Goal: Task Accomplishment & Management: Manage account settings

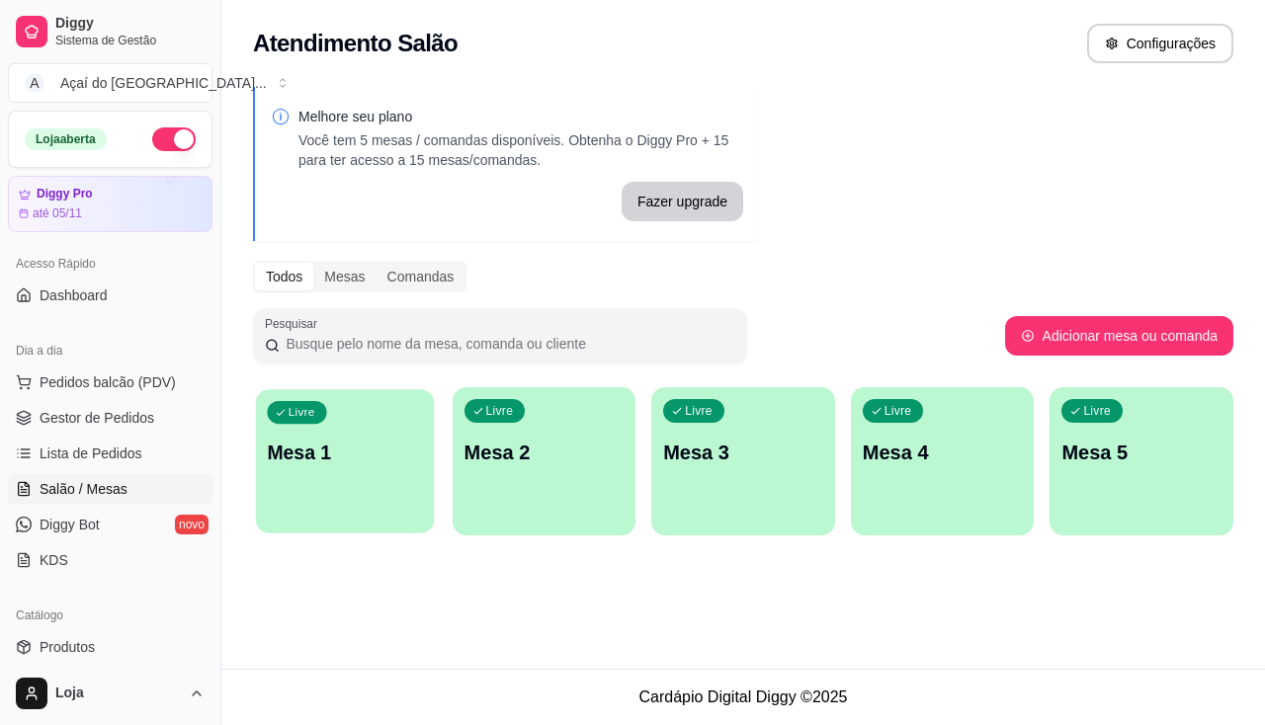
click at [375, 527] on div "button" at bounding box center [345, 521] width 178 height 23
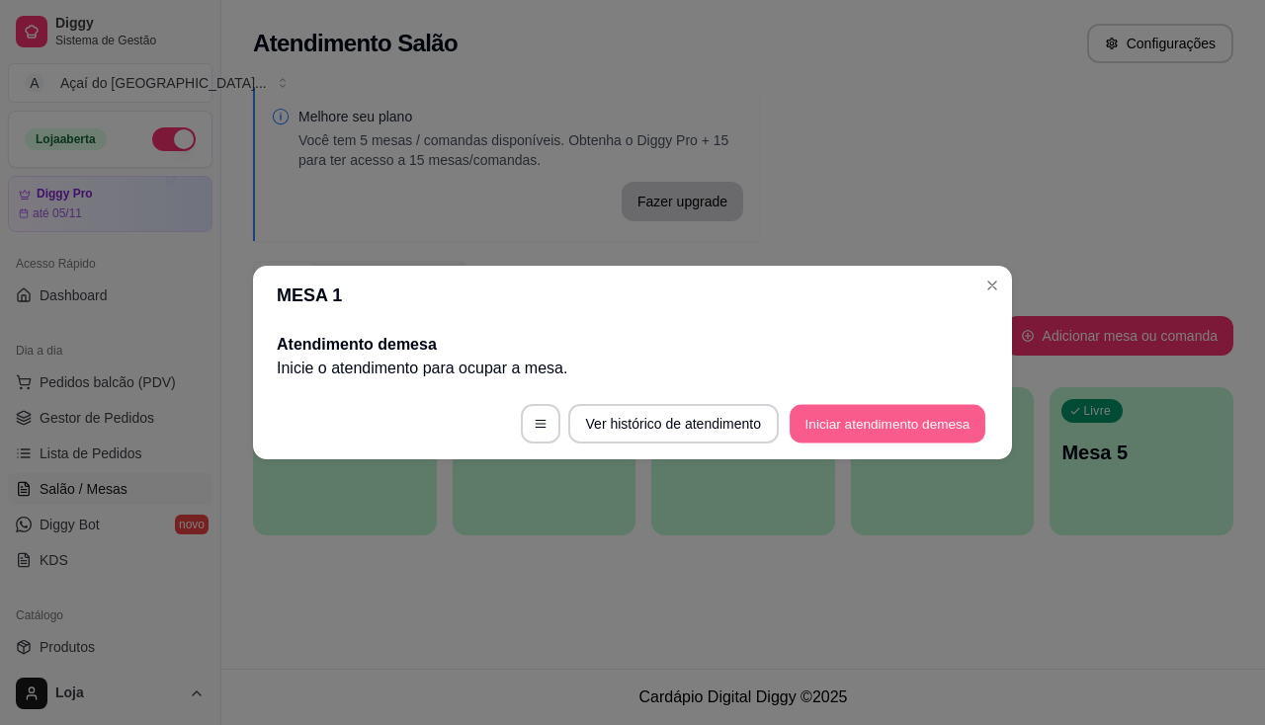
click at [906, 423] on button "Iniciar atendimento de mesa" at bounding box center [888, 424] width 196 height 39
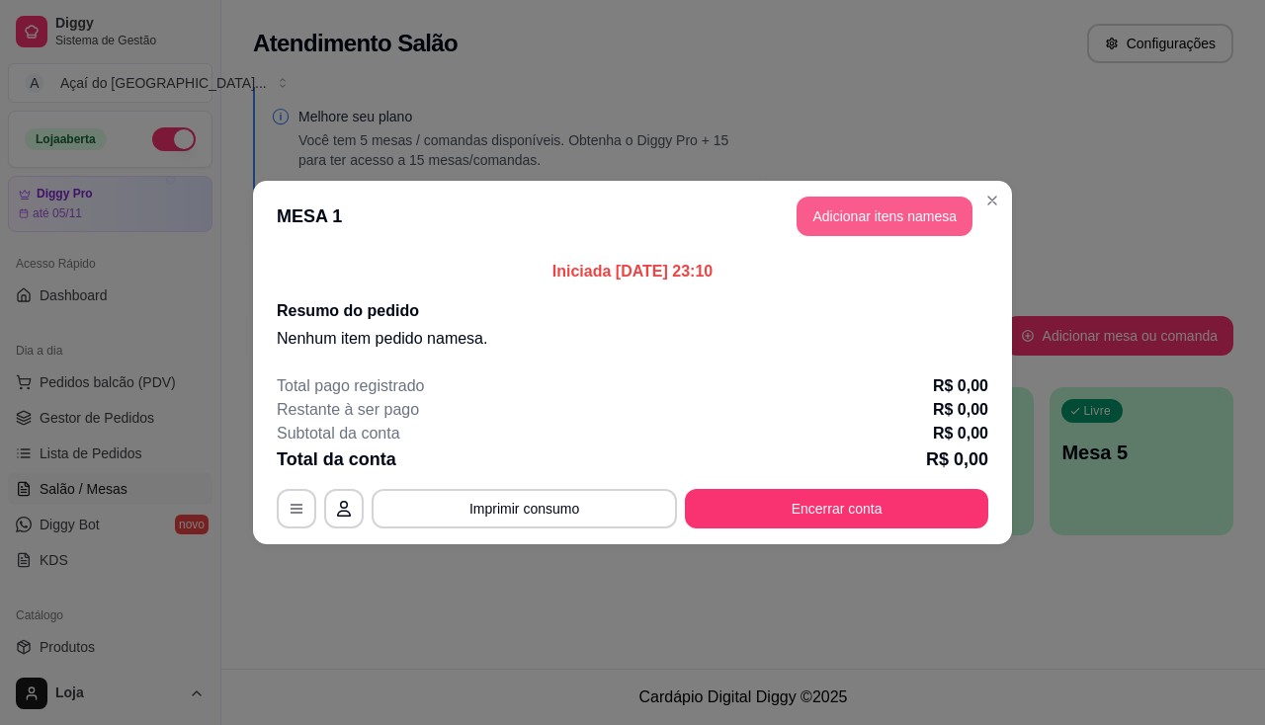
click at [872, 216] on button "Adicionar itens na mesa" at bounding box center [884, 217] width 176 height 40
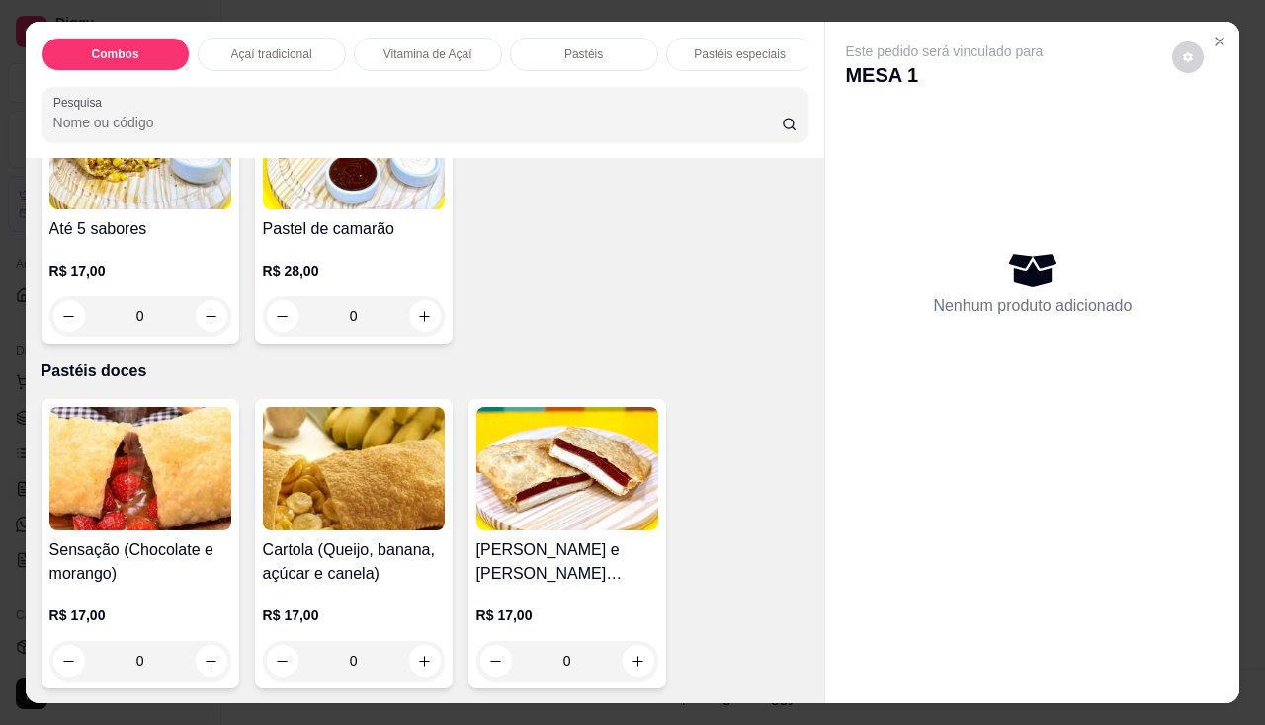
scroll to position [2767, 0]
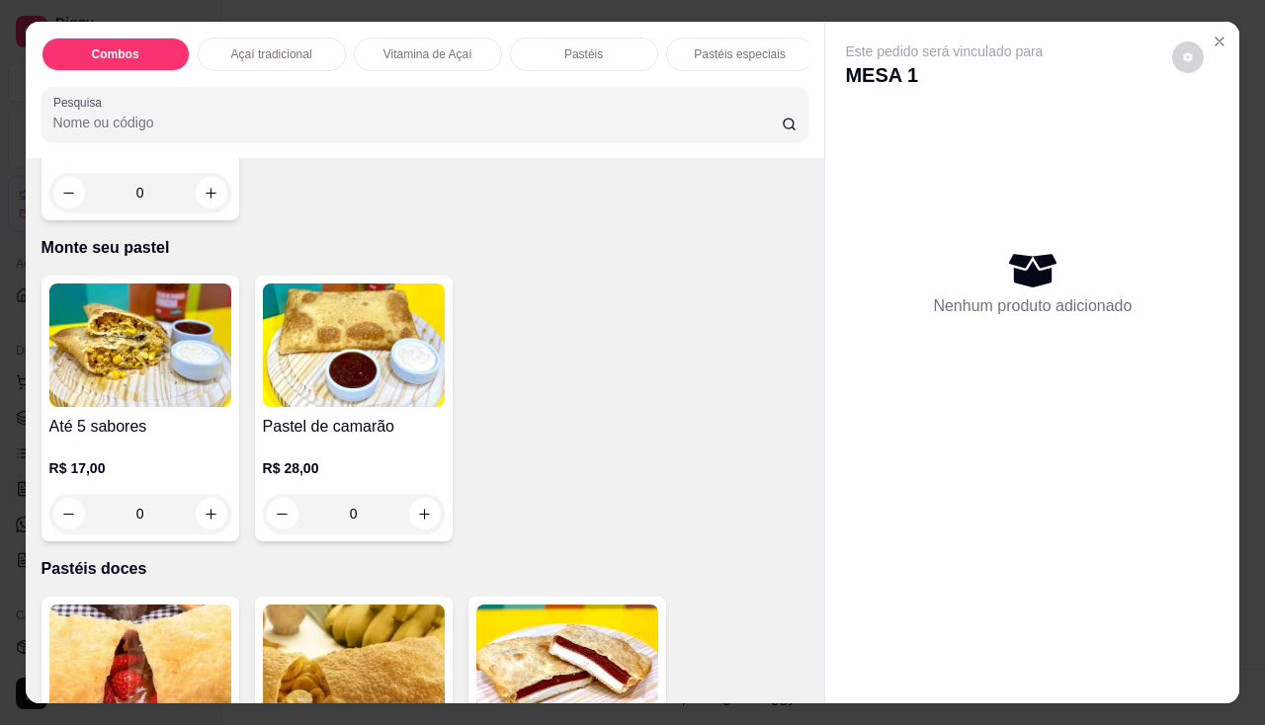
click at [128, 389] on img at bounding box center [140, 346] width 182 height 124
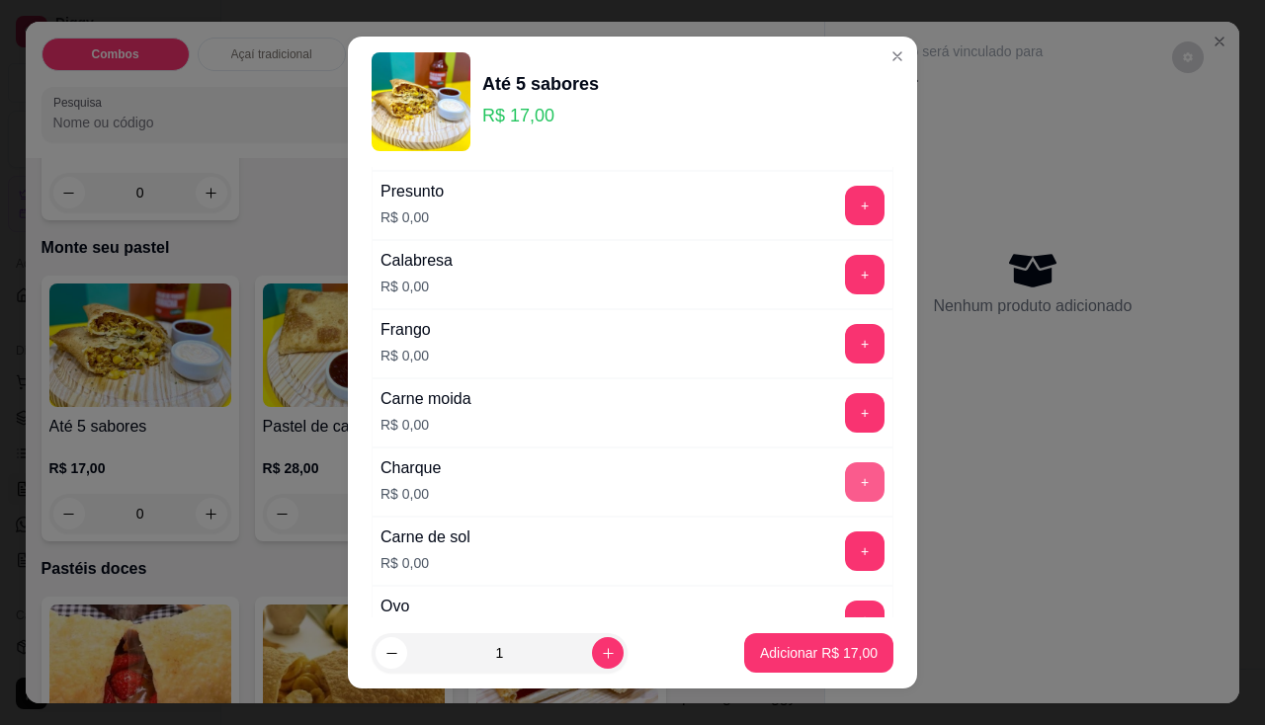
scroll to position [494, 0]
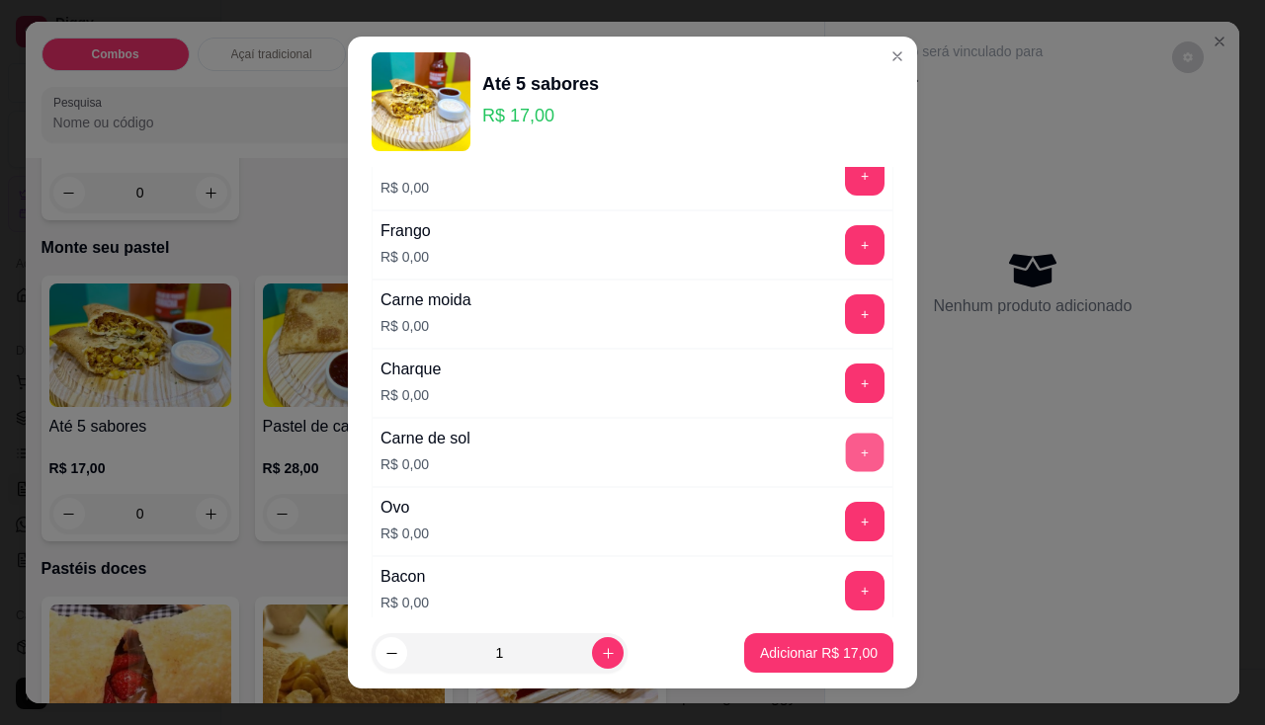
click at [846, 470] on button "+" at bounding box center [865, 452] width 39 height 39
click at [846, 242] on button "+" at bounding box center [865, 244] width 39 height 39
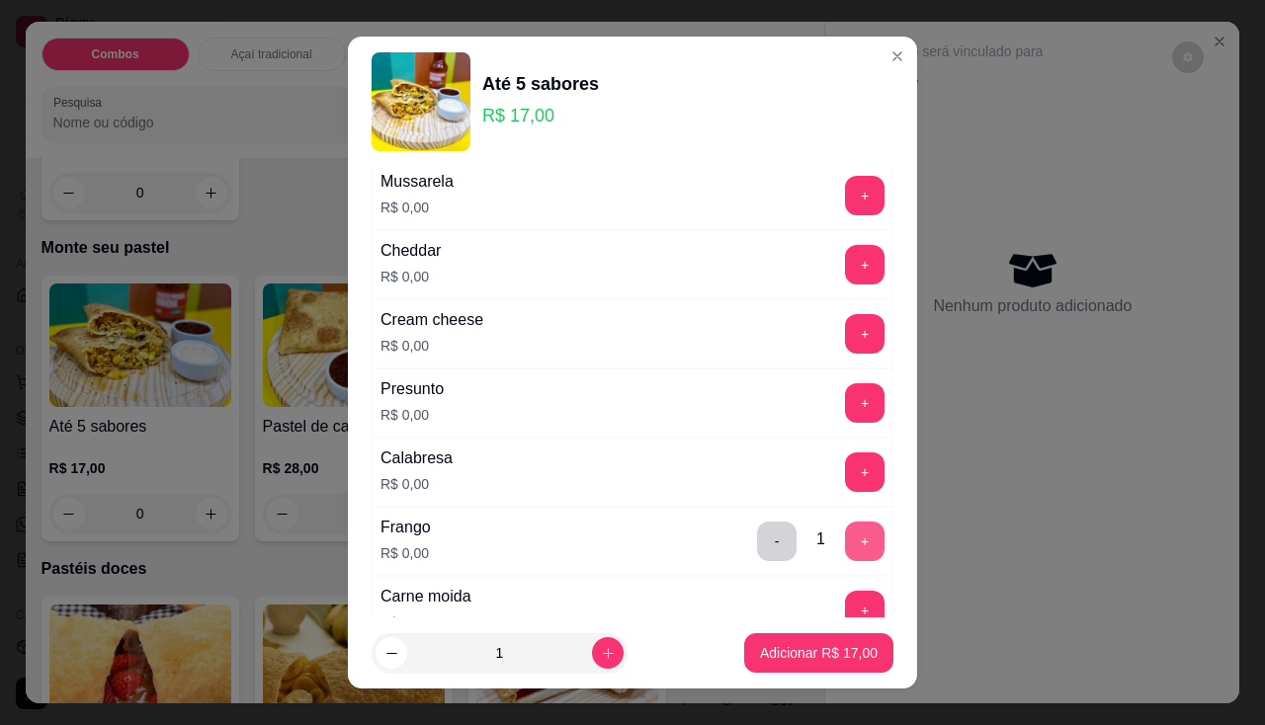
scroll to position [99, 0]
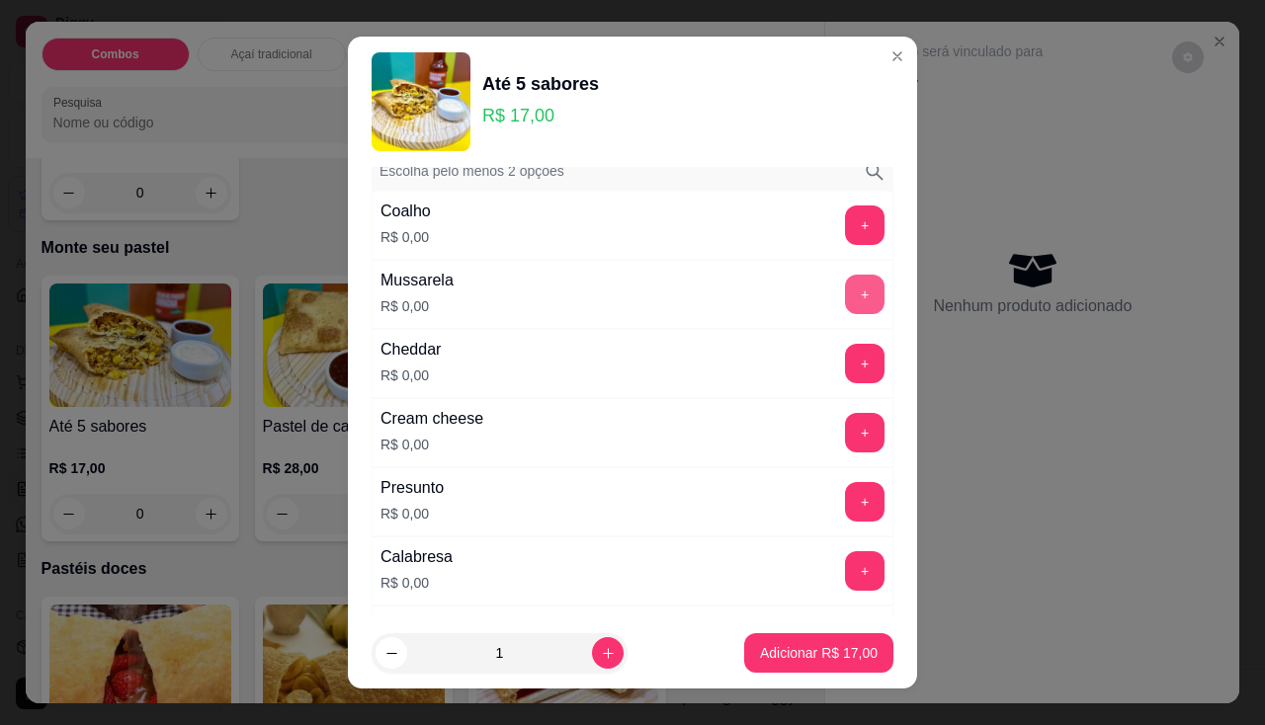
click at [845, 300] on button "+" at bounding box center [865, 295] width 40 height 40
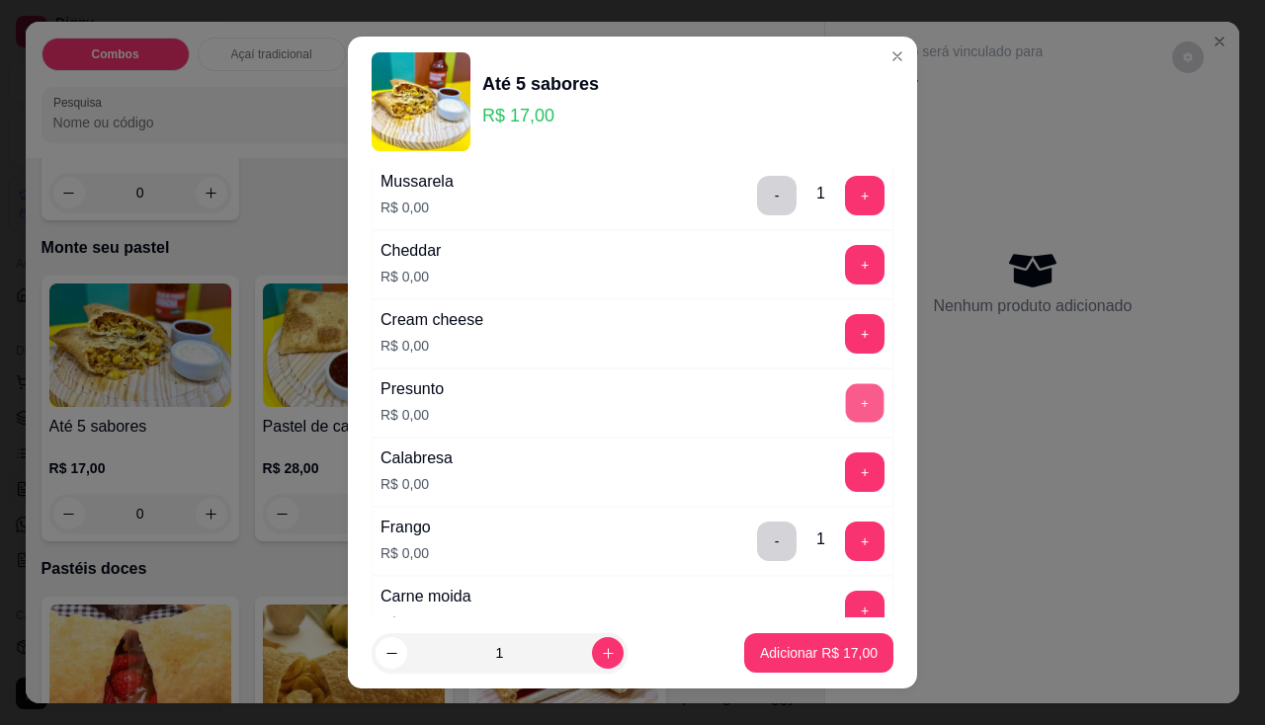
click at [846, 406] on button "+" at bounding box center [865, 402] width 39 height 39
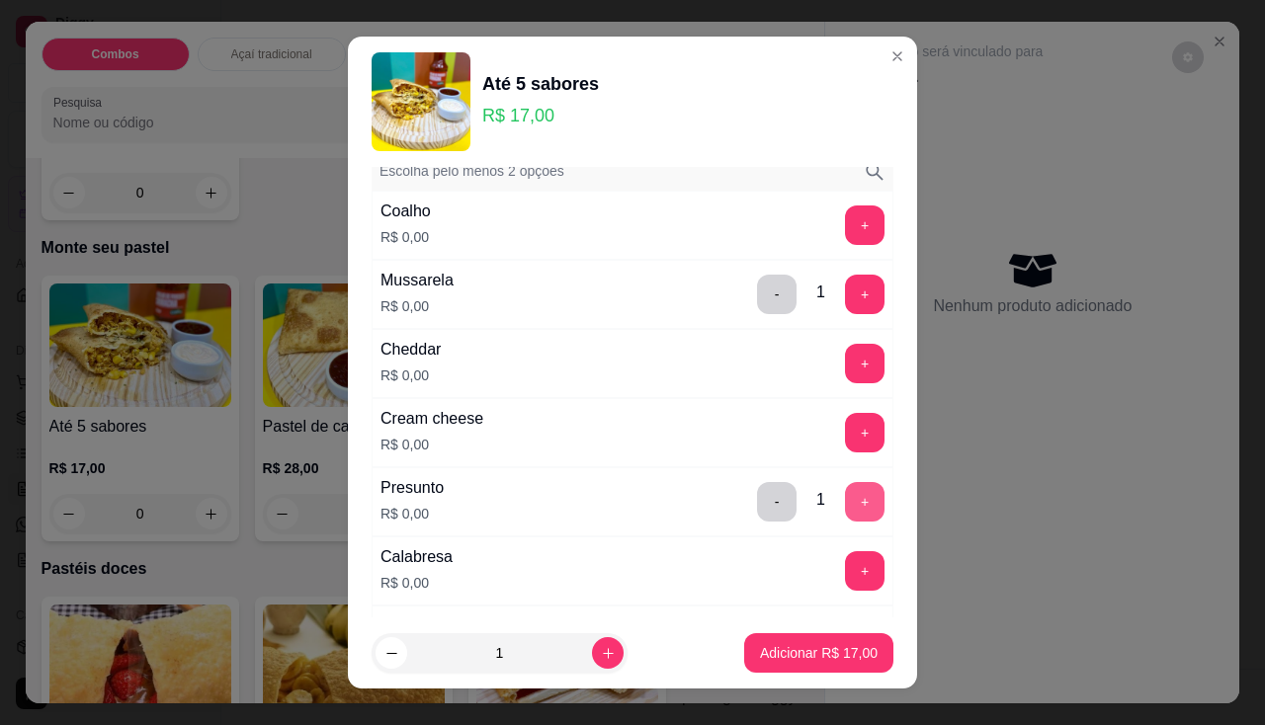
scroll to position [0, 0]
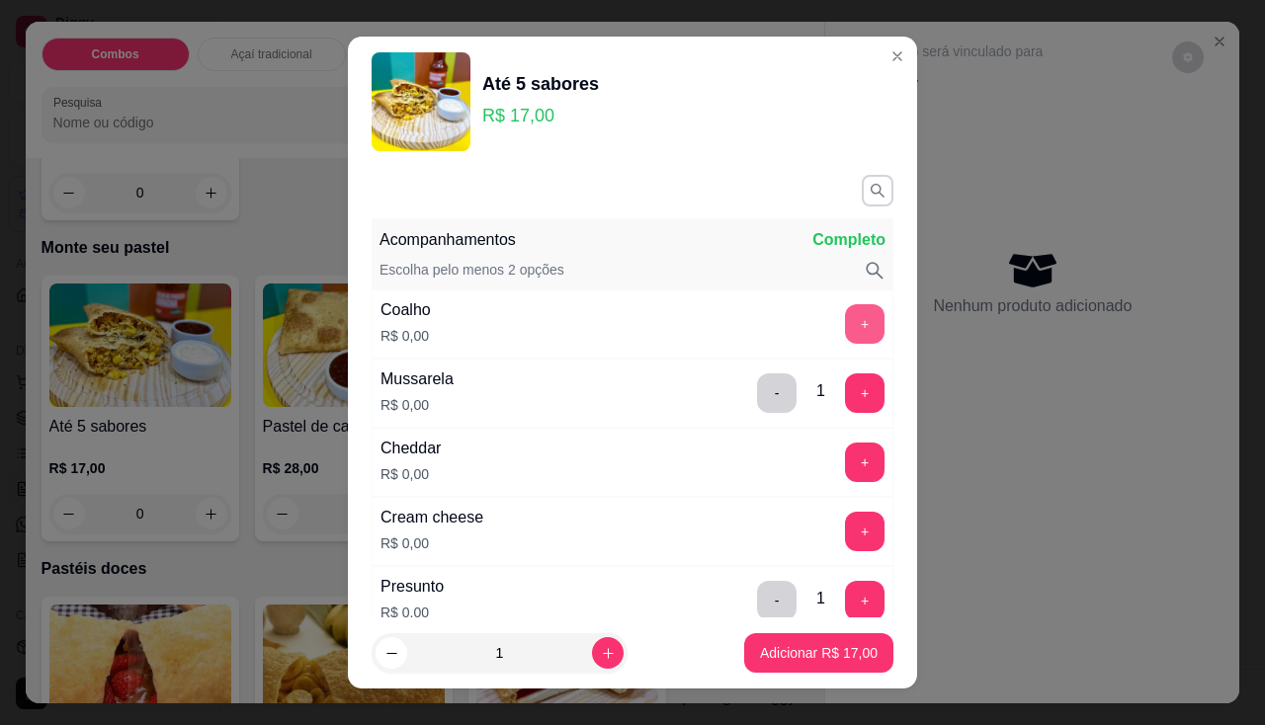
click at [845, 338] on button "+" at bounding box center [865, 324] width 40 height 40
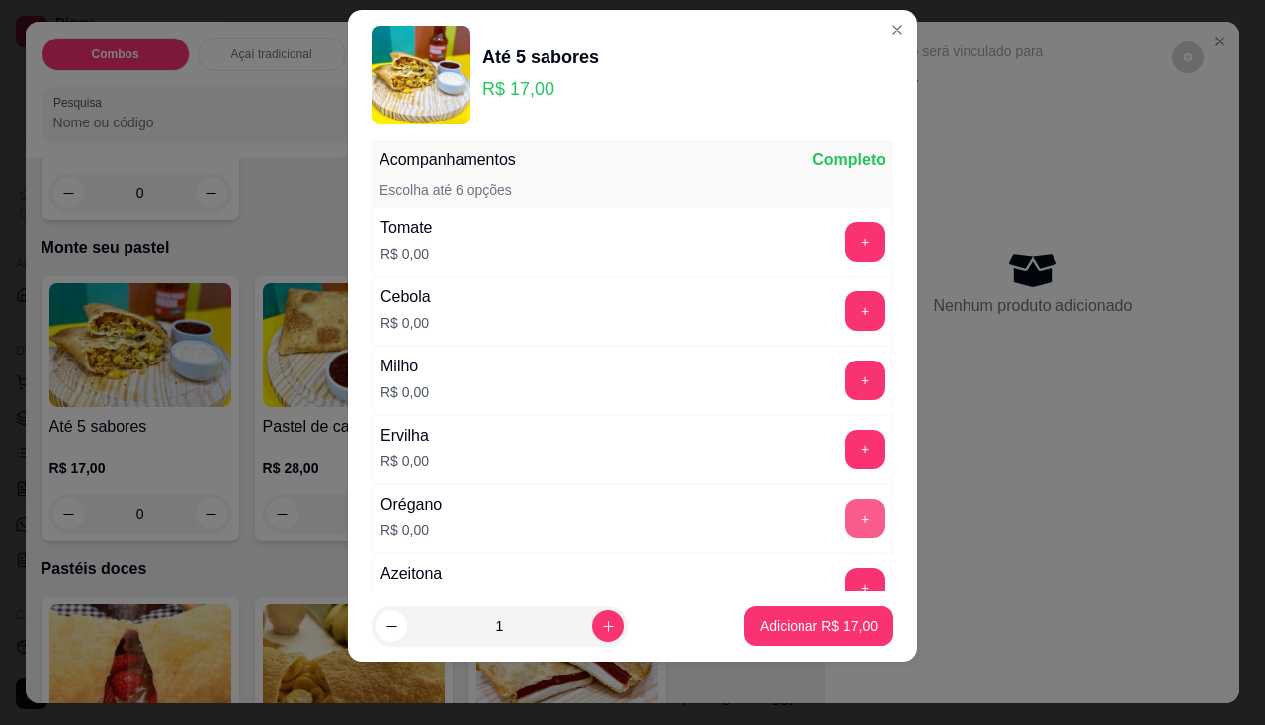
scroll to position [854, 0]
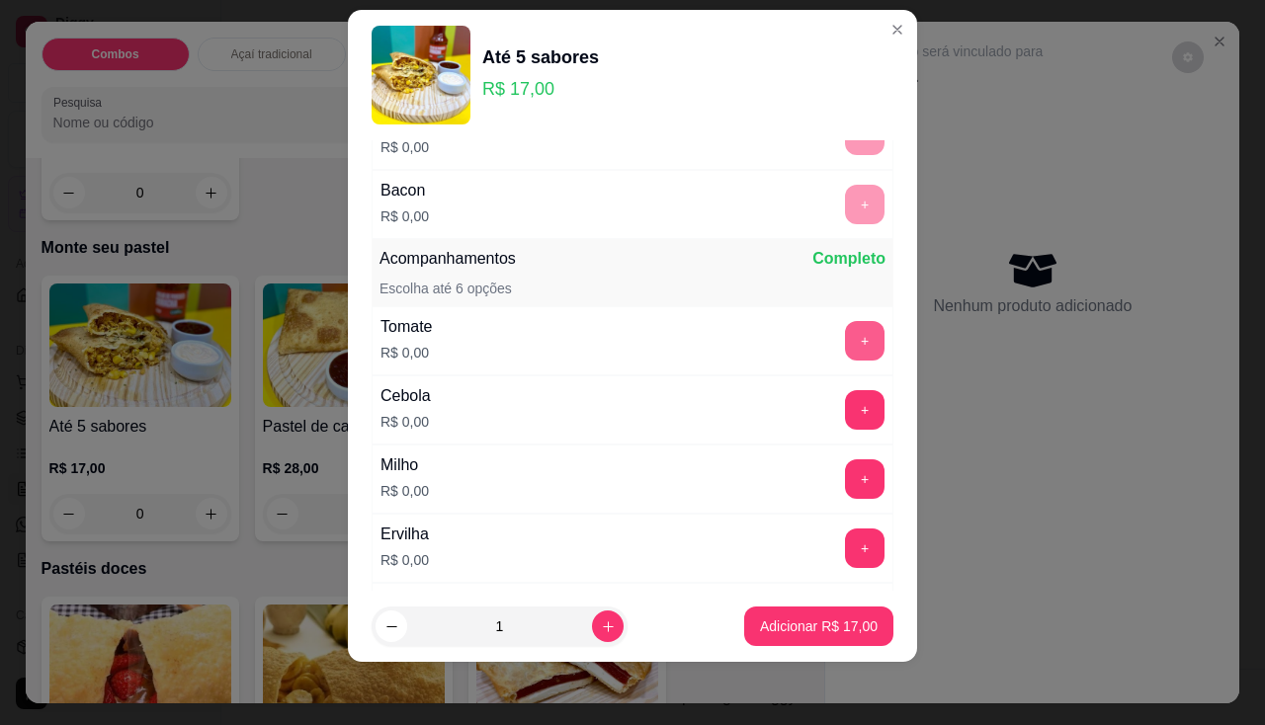
click at [845, 340] on button "+" at bounding box center [865, 341] width 40 height 40
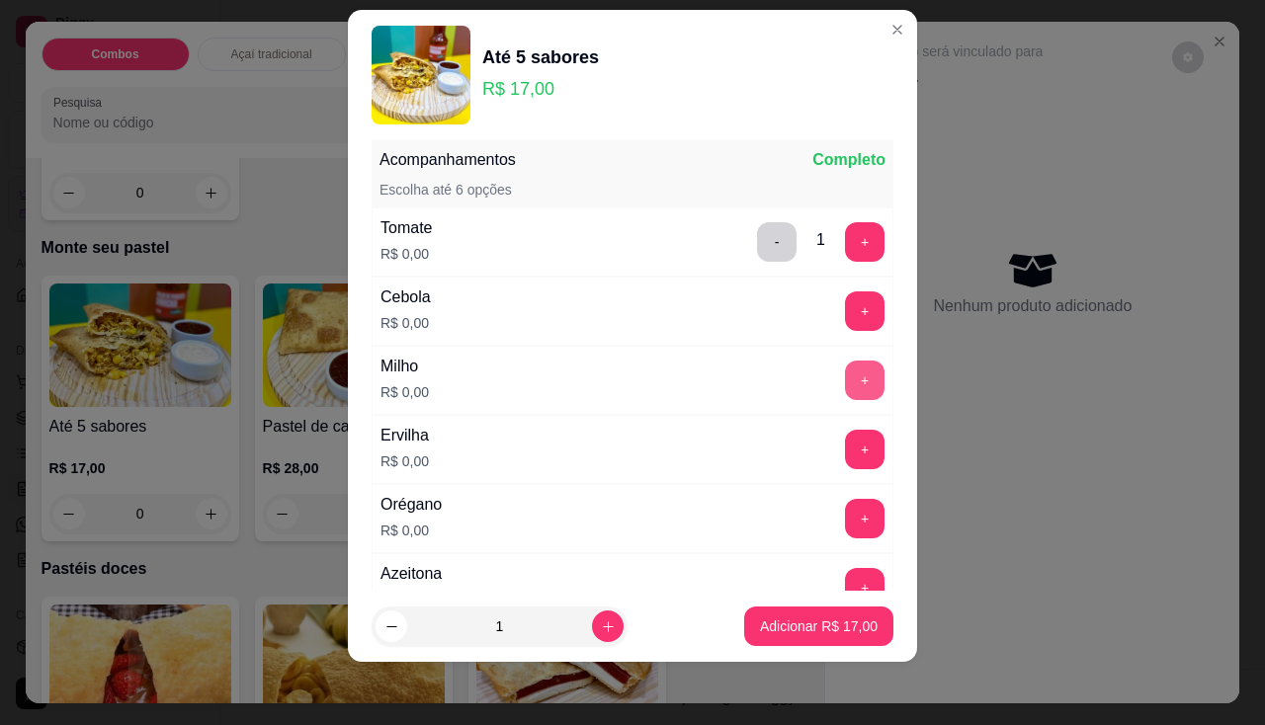
click at [845, 388] on button "+" at bounding box center [865, 381] width 40 height 40
click at [845, 451] on button "+" at bounding box center [865, 450] width 40 height 40
click at [814, 544] on div "Orégano R$ 0,00 +" at bounding box center [633, 518] width 522 height 69
click at [845, 515] on button "+" at bounding box center [865, 519] width 40 height 40
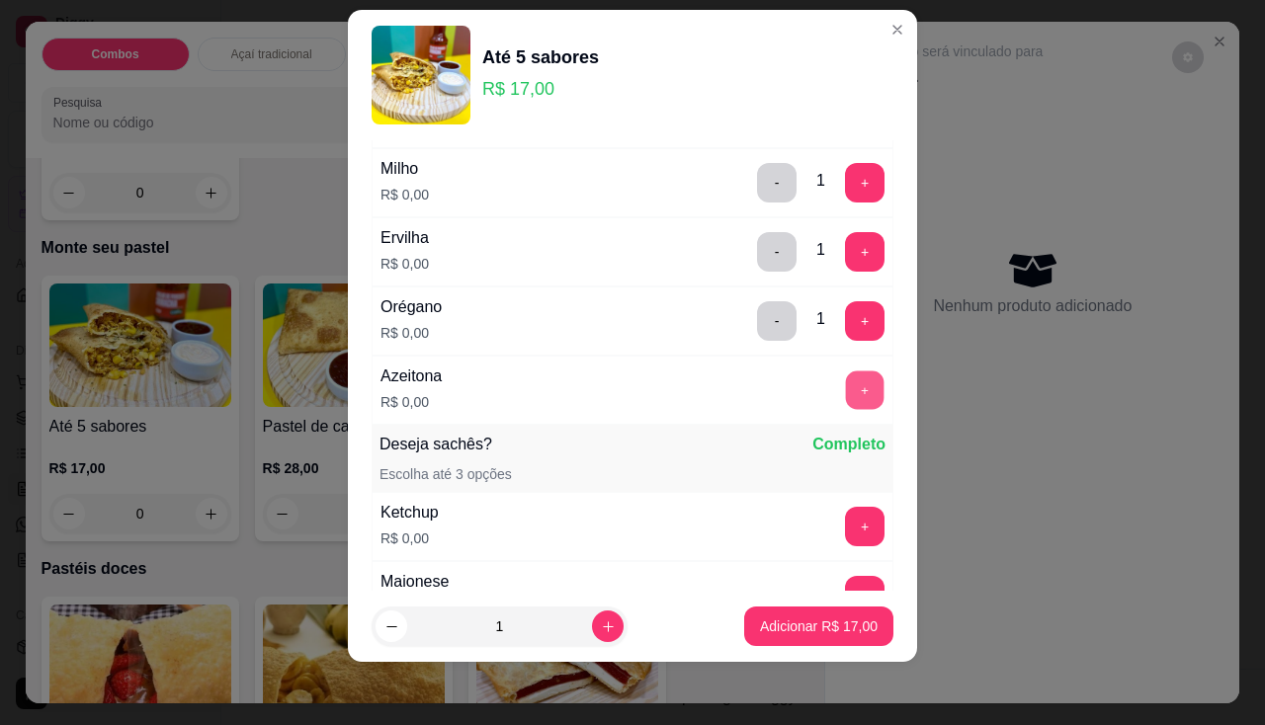
click at [846, 374] on button "+" at bounding box center [865, 390] width 39 height 39
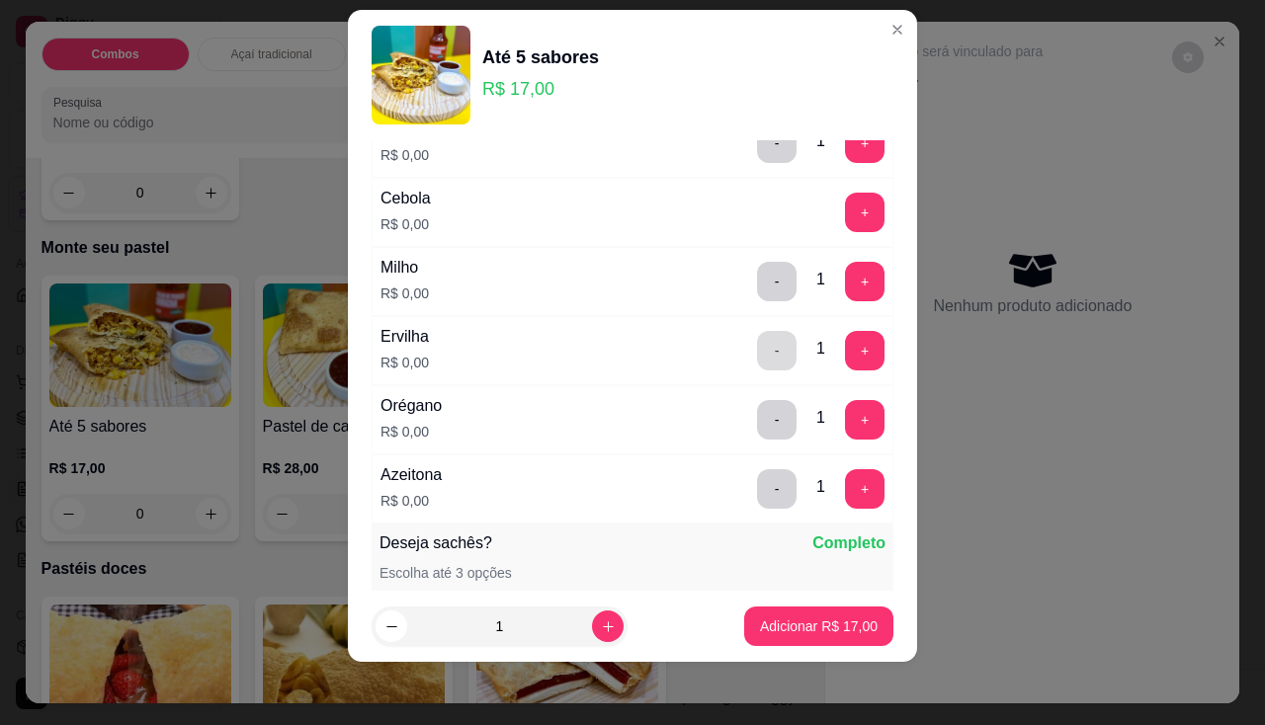
click at [757, 364] on button "-" at bounding box center [777, 351] width 40 height 40
click at [845, 363] on button "+" at bounding box center [865, 351] width 40 height 40
click at [758, 481] on button "-" at bounding box center [777, 488] width 39 height 39
click at [835, 644] on button "Adicionar R$ 17,00" at bounding box center [818, 627] width 149 height 40
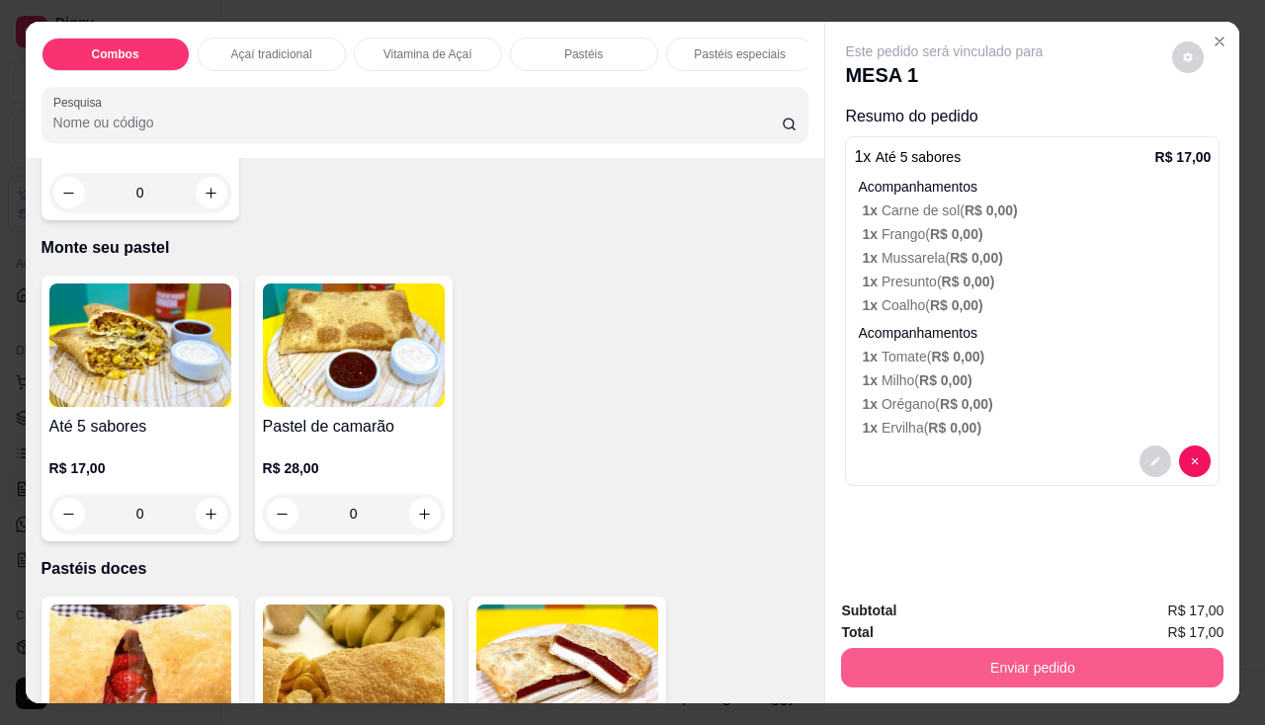
click at [901, 651] on button "Enviar pedido" at bounding box center [1032, 668] width 382 height 40
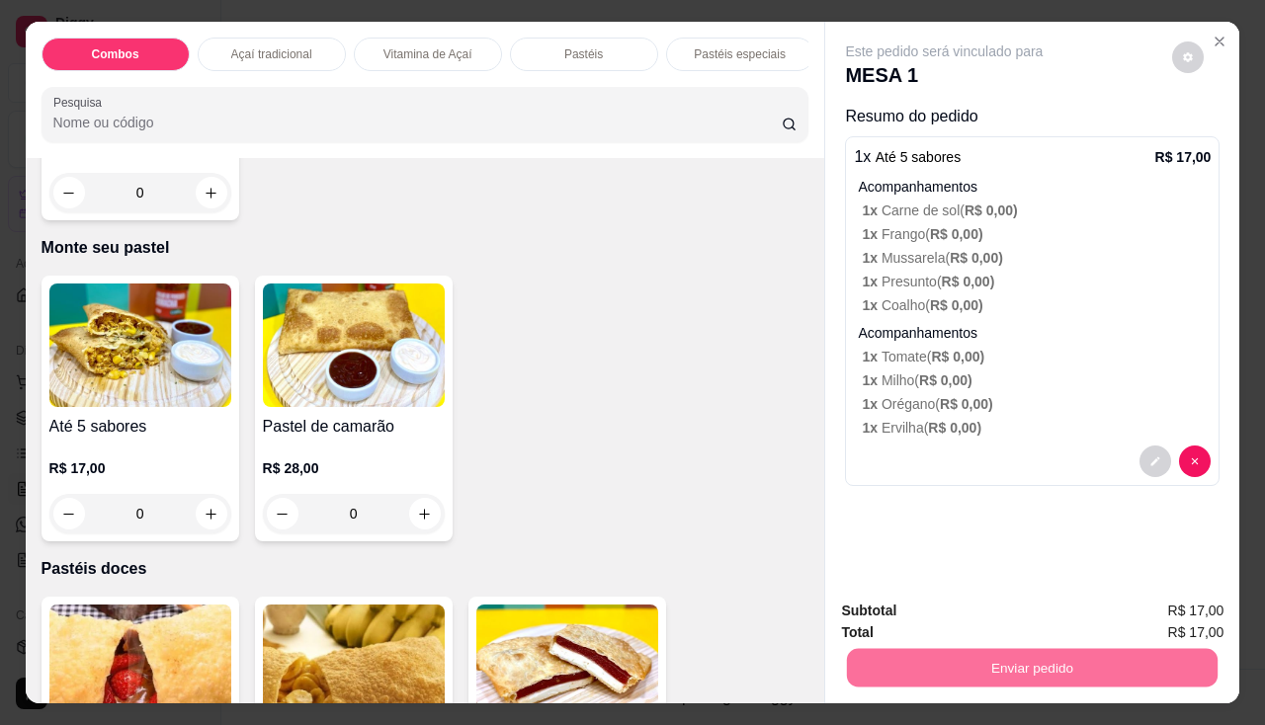
click at [1170, 607] on button "Enviar pedido" at bounding box center [1173, 613] width 112 height 38
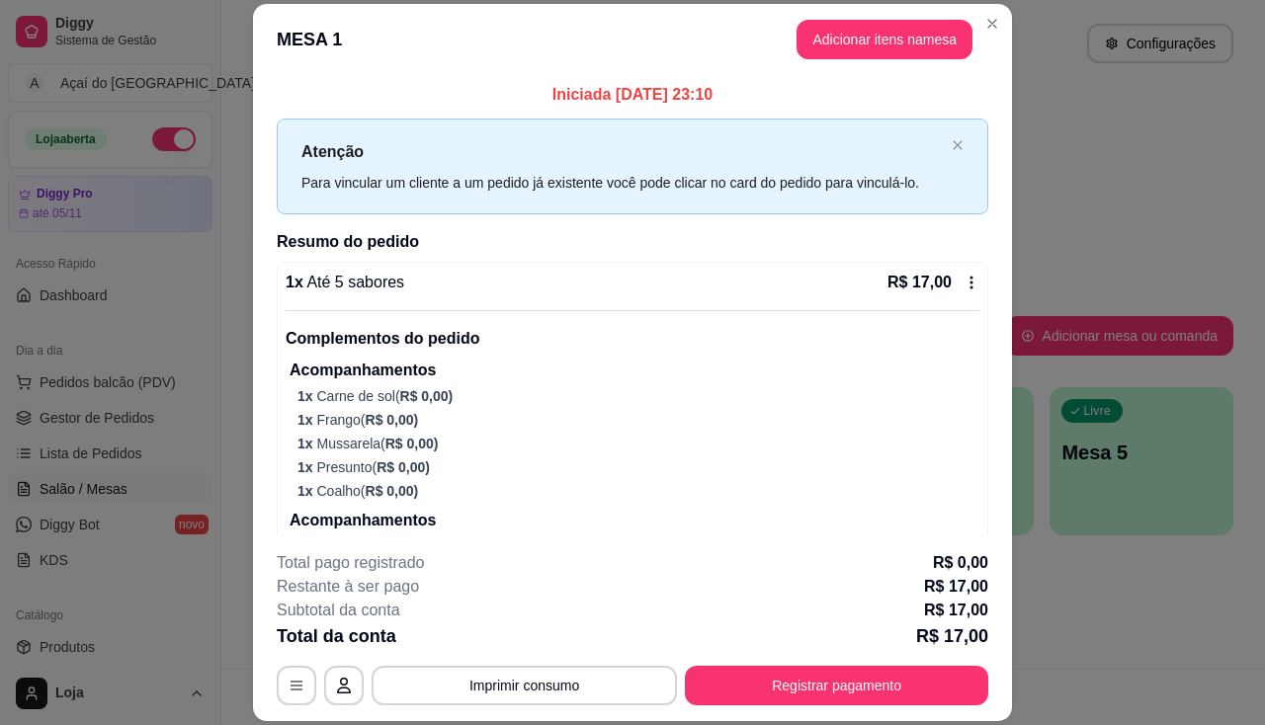
click at [552, 676] on button "Imprimir consumo" at bounding box center [524, 686] width 305 height 40
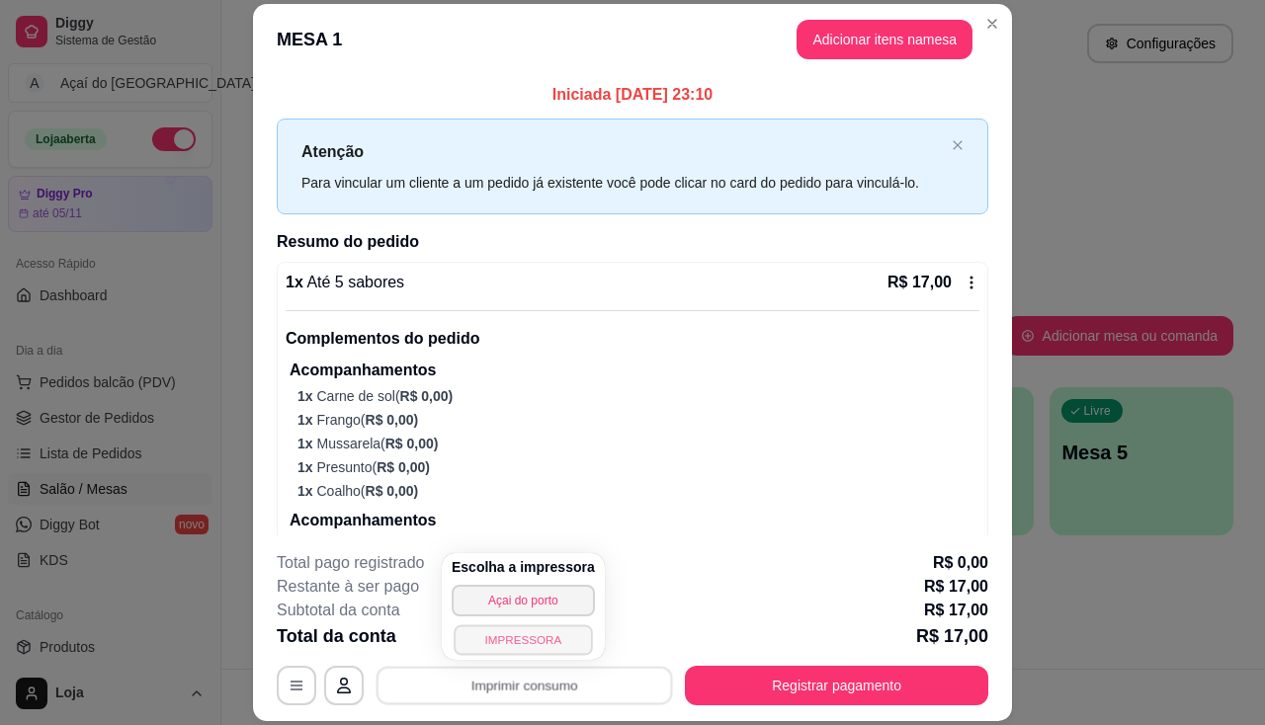
click at [506, 644] on button "IMPRESSORA" at bounding box center [523, 640] width 138 height 31
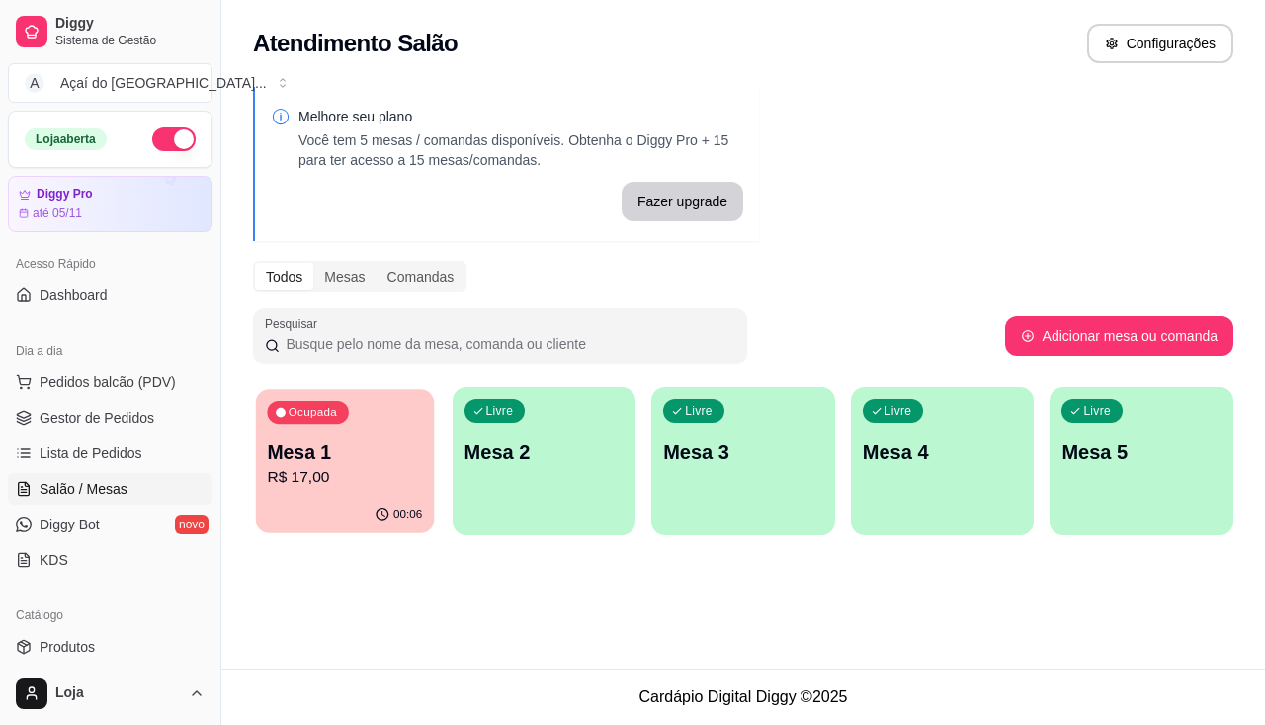
click at [371, 488] on p "R$ 17,00" at bounding box center [344, 477] width 155 height 23
click at [609, 527] on div "button" at bounding box center [545, 524] width 184 height 24
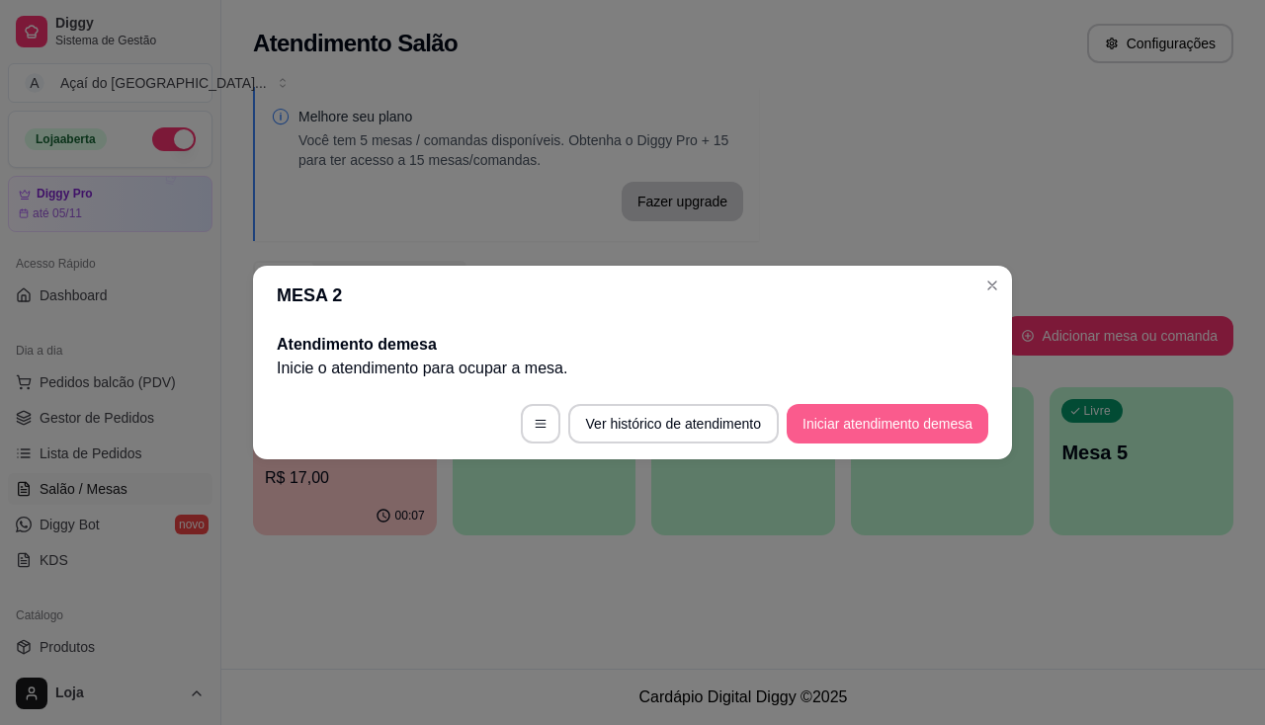
click at [915, 431] on button "Iniciar atendimento de mesa" at bounding box center [888, 424] width 202 height 40
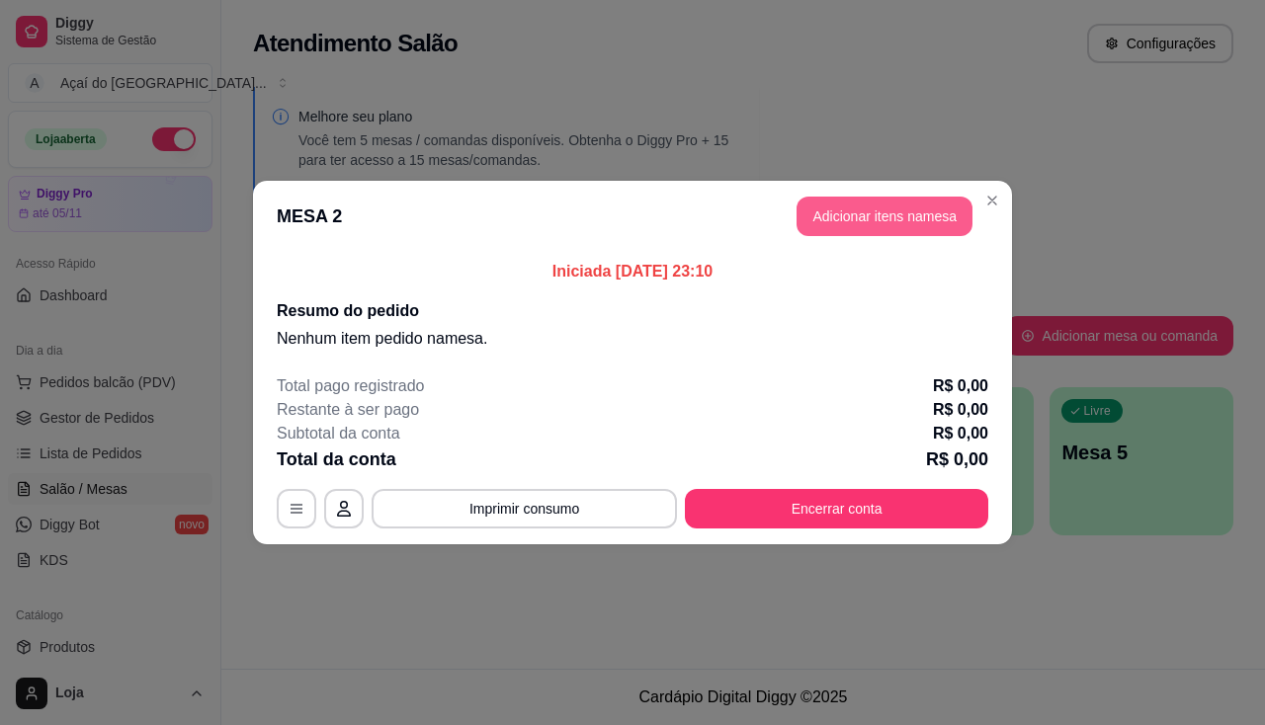
click at [907, 222] on button "Adicionar itens na mesa" at bounding box center [884, 217] width 176 height 40
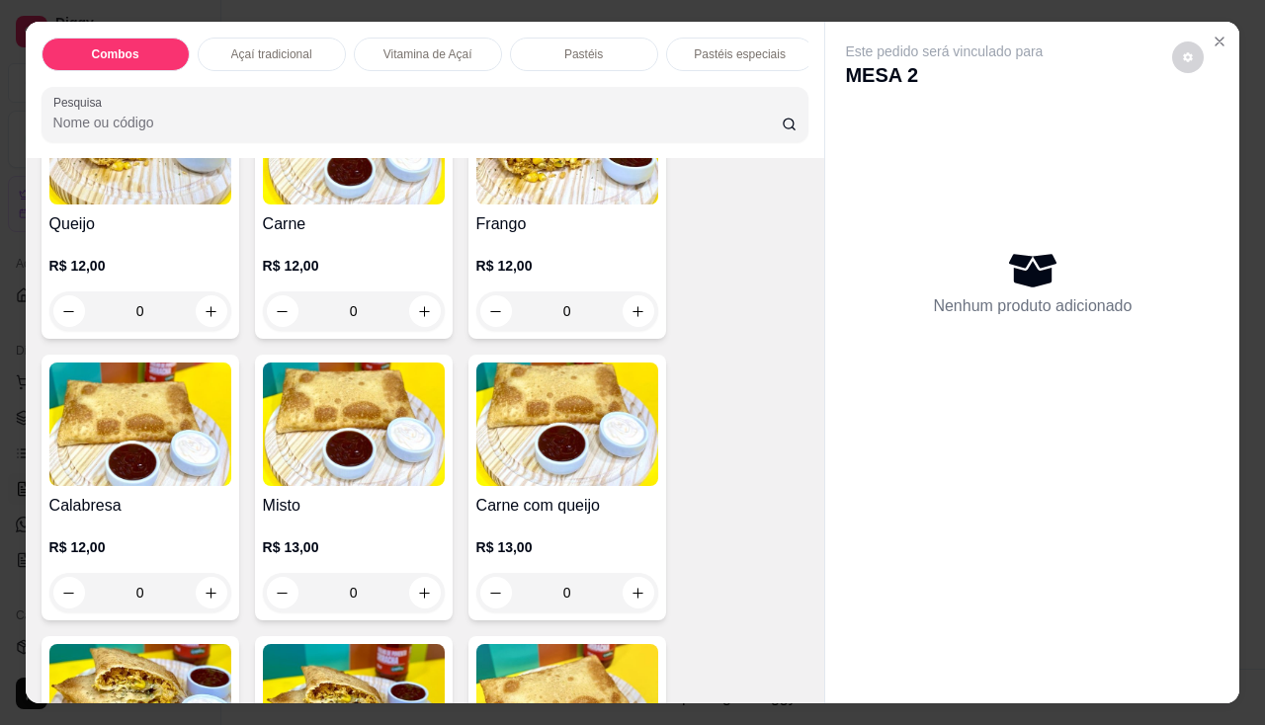
scroll to position [1383, 0]
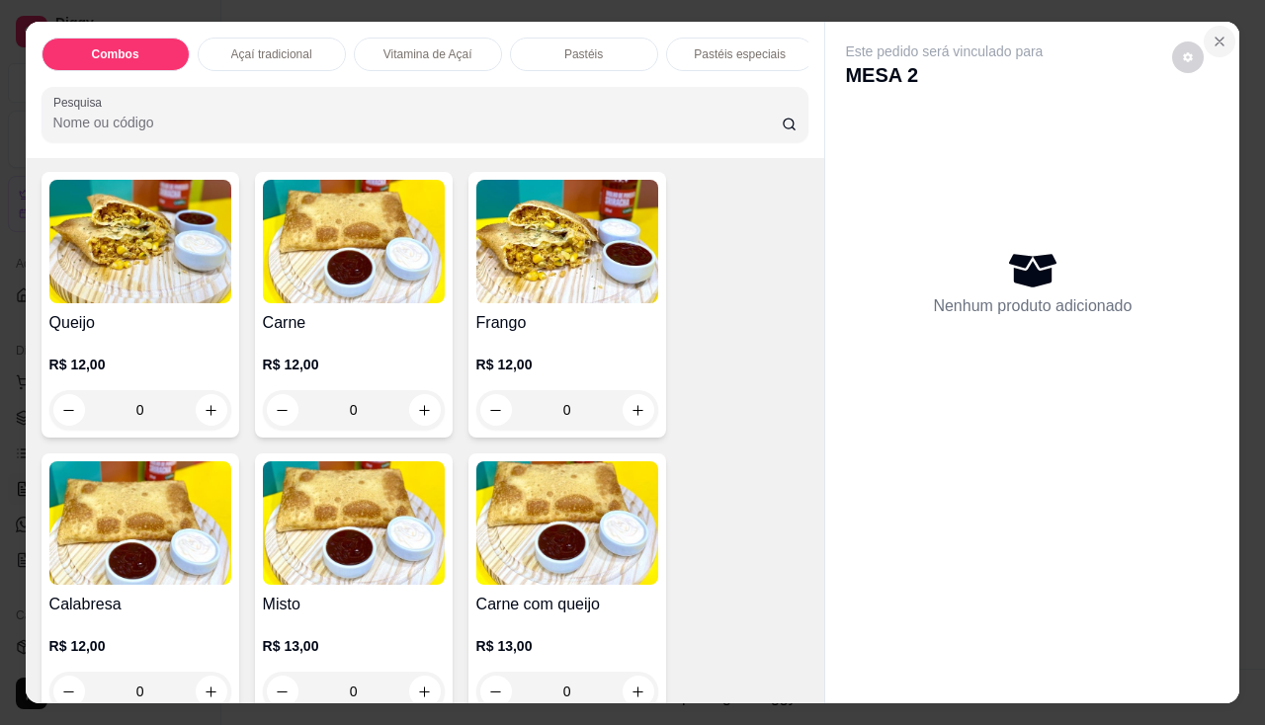
click at [1219, 37] on icon "Close" at bounding box center [1220, 42] width 16 height 16
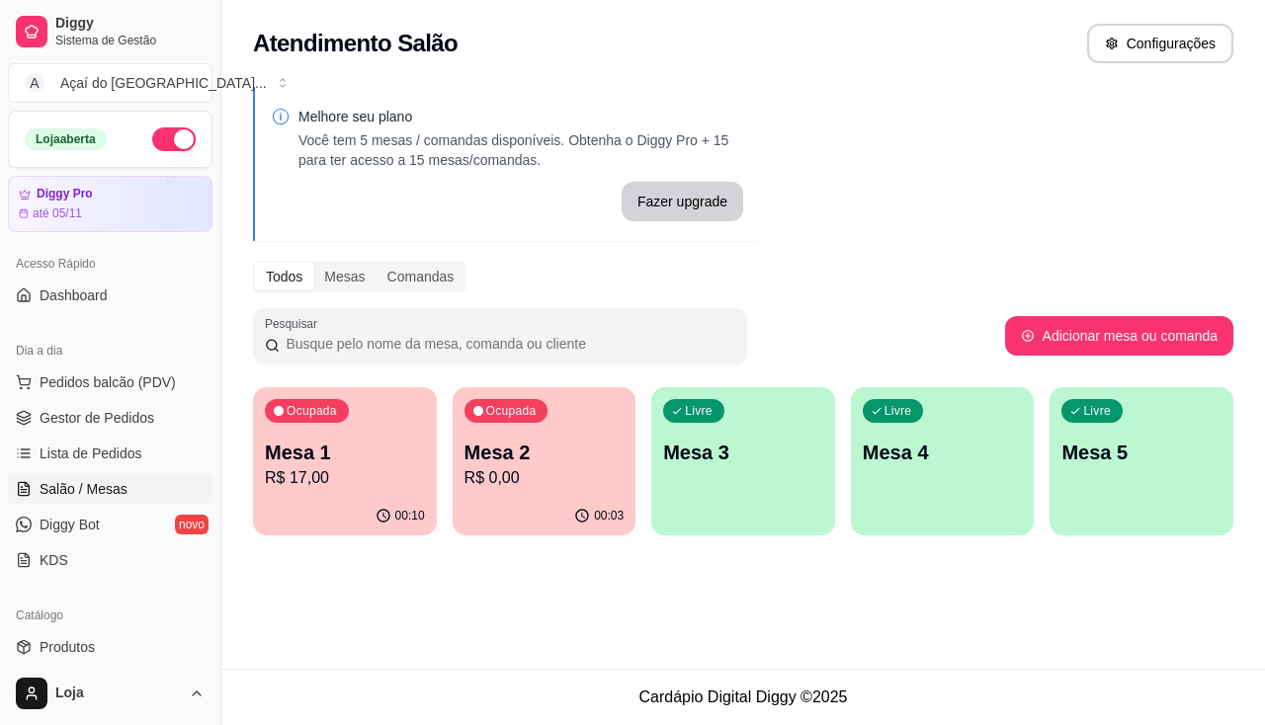
click at [328, 417] on p "Ocupada" at bounding box center [312, 411] width 50 height 16
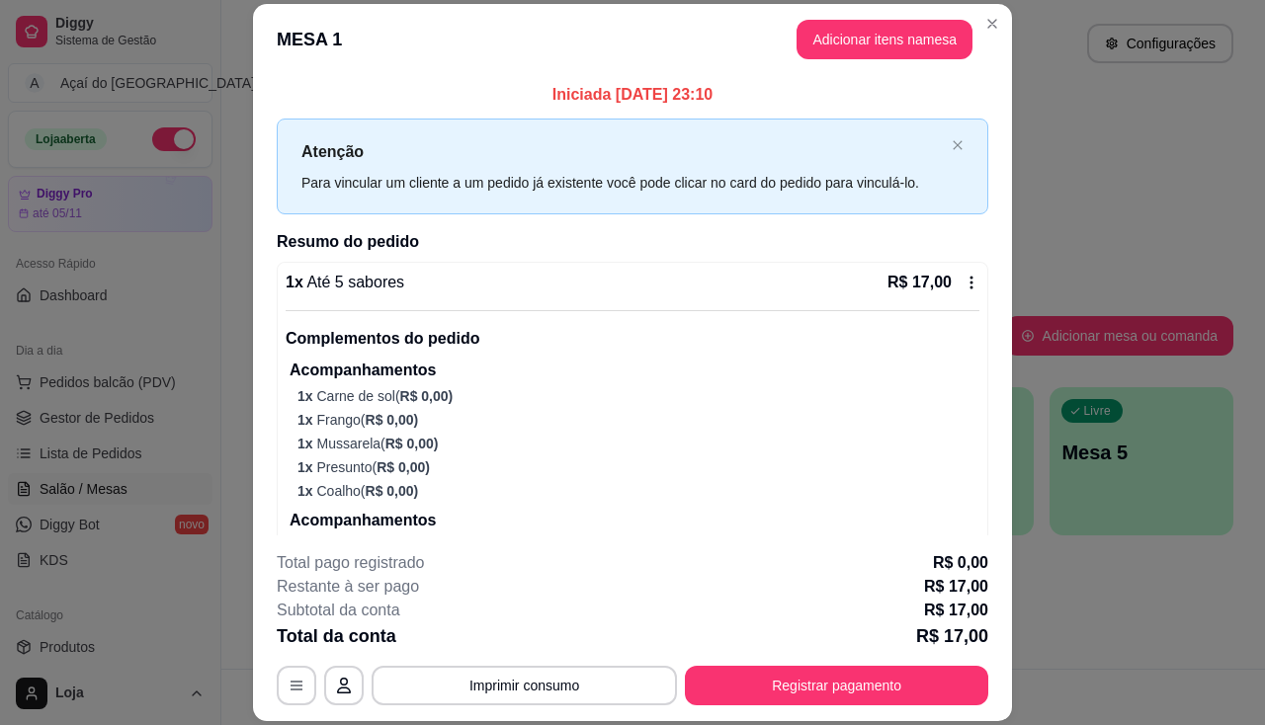
scroll to position [59, 0]
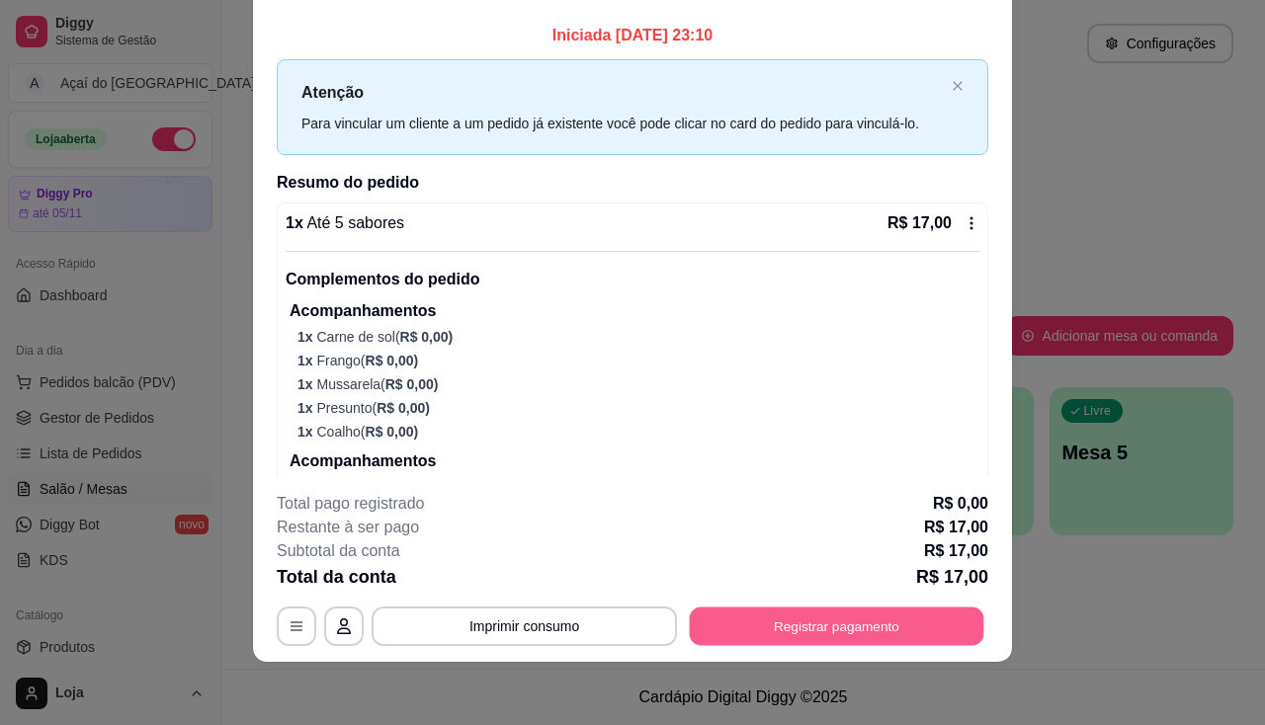
click at [728, 639] on button "Registrar pagamento" at bounding box center [837, 627] width 294 height 39
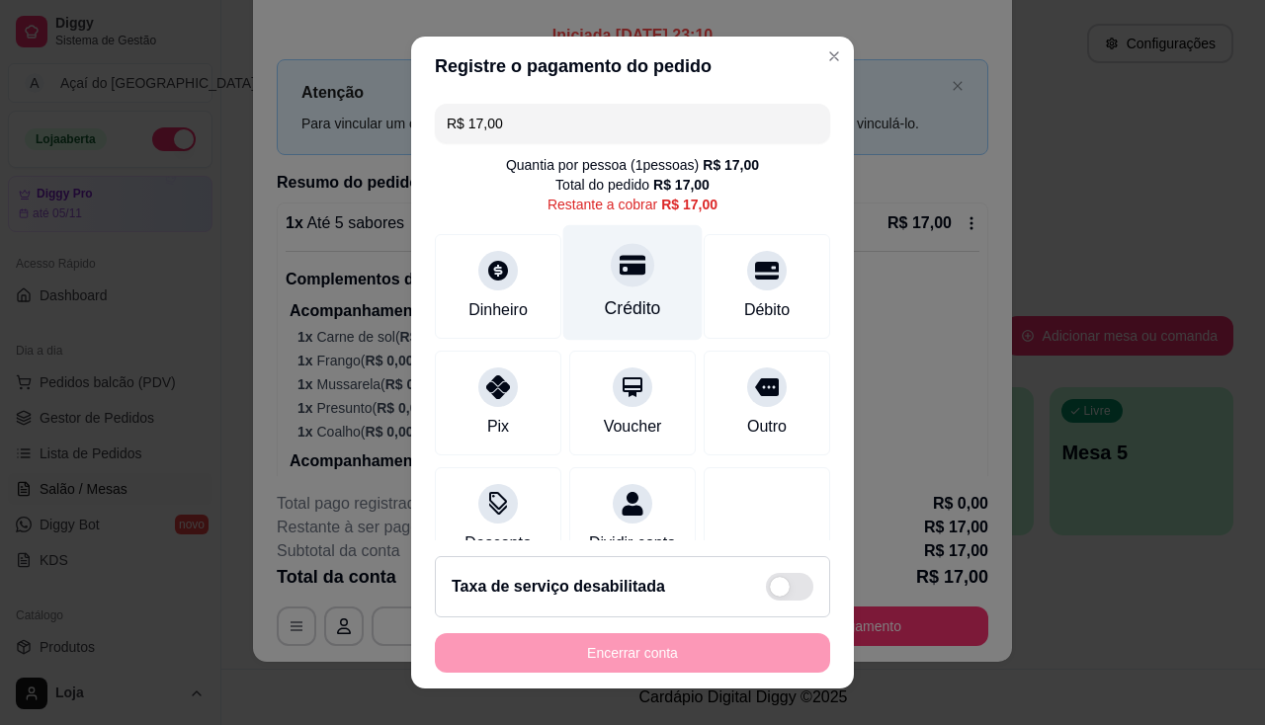
click at [610, 295] on div "Crédito" at bounding box center [633, 308] width 56 height 26
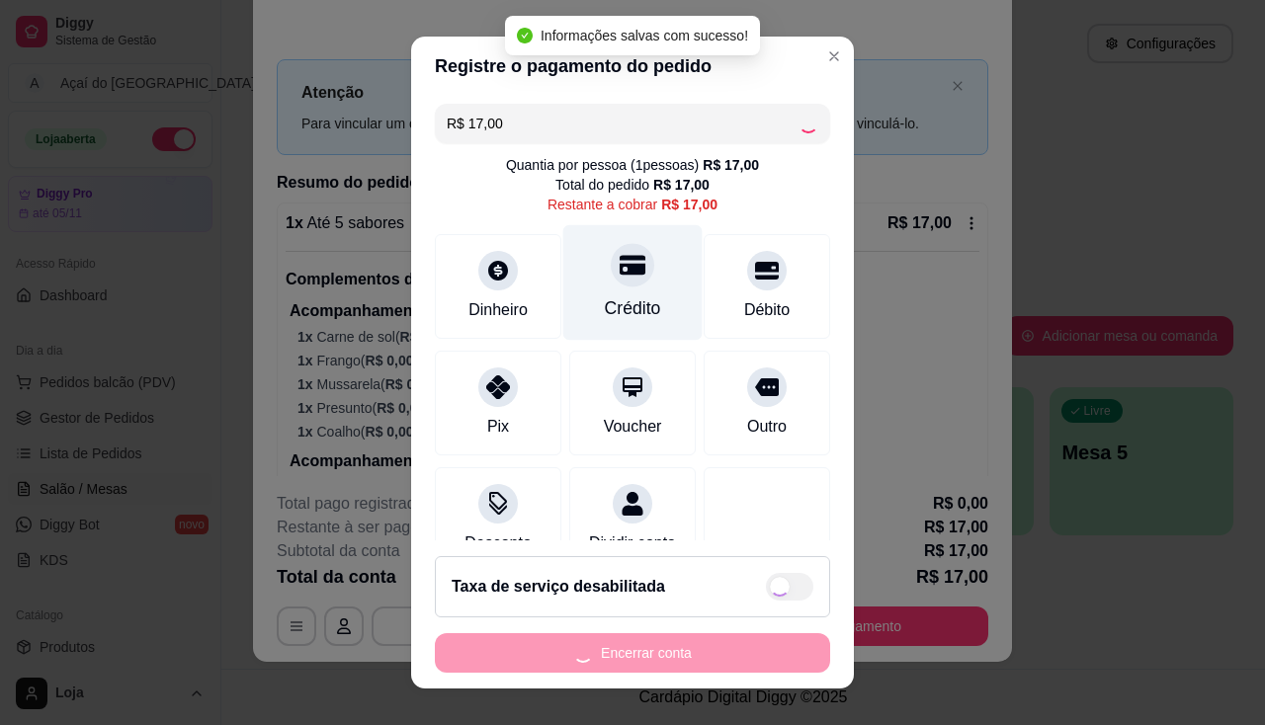
type input "R$ 0,00"
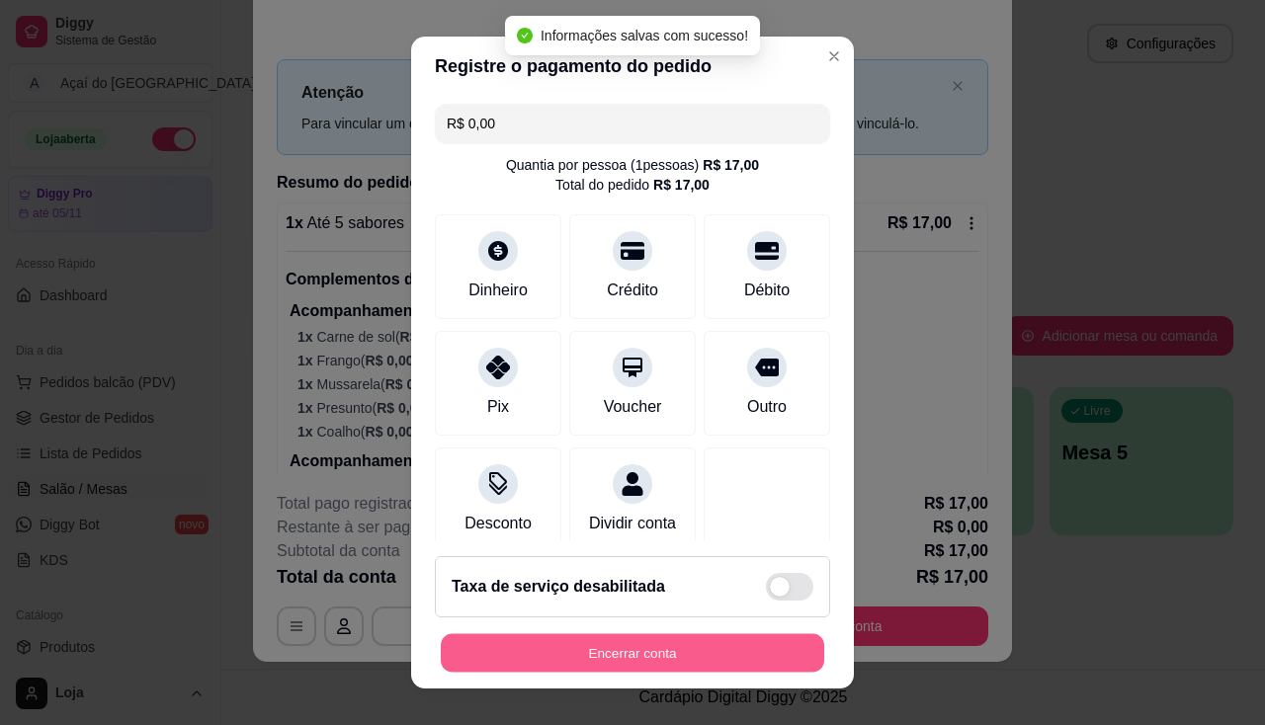
click at [619, 651] on button "Encerrar conta" at bounding box center [632, 653] width 383 height 39
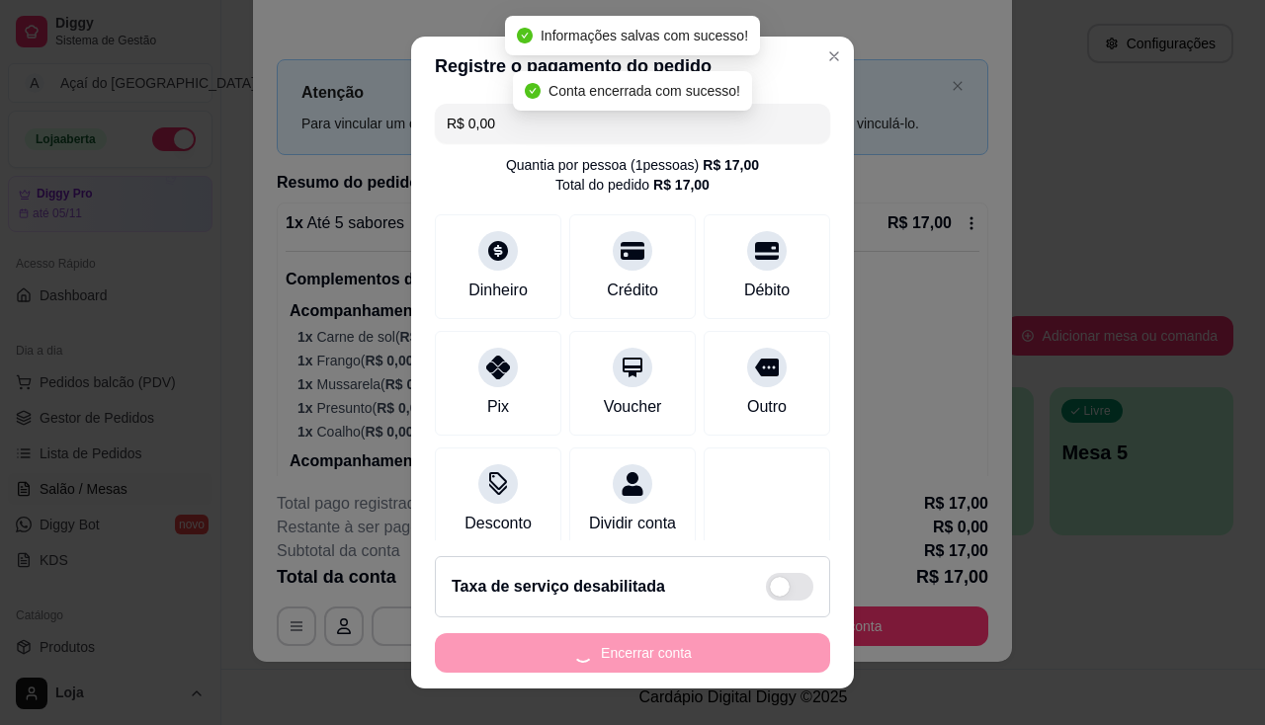
scroll to position [0, 0]
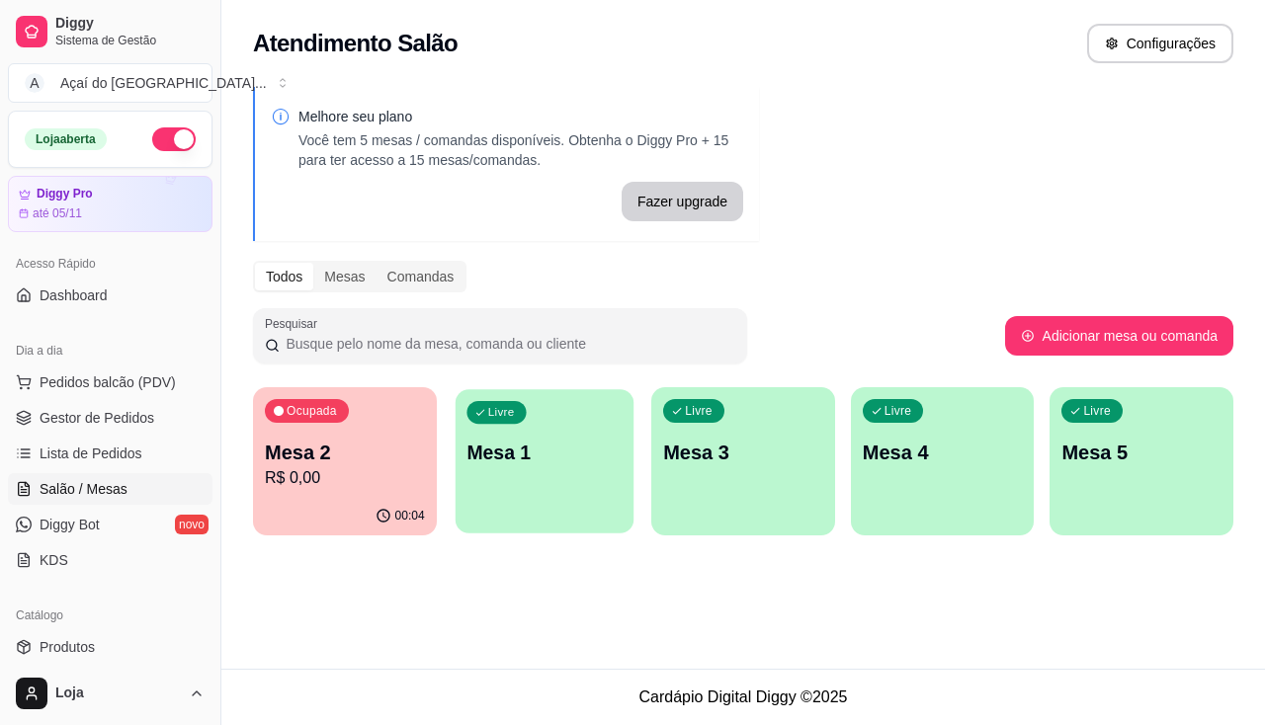
click at [544, 474] on div "Livre Mesa 1" at bounding box center [544, 449] width 178 height 121
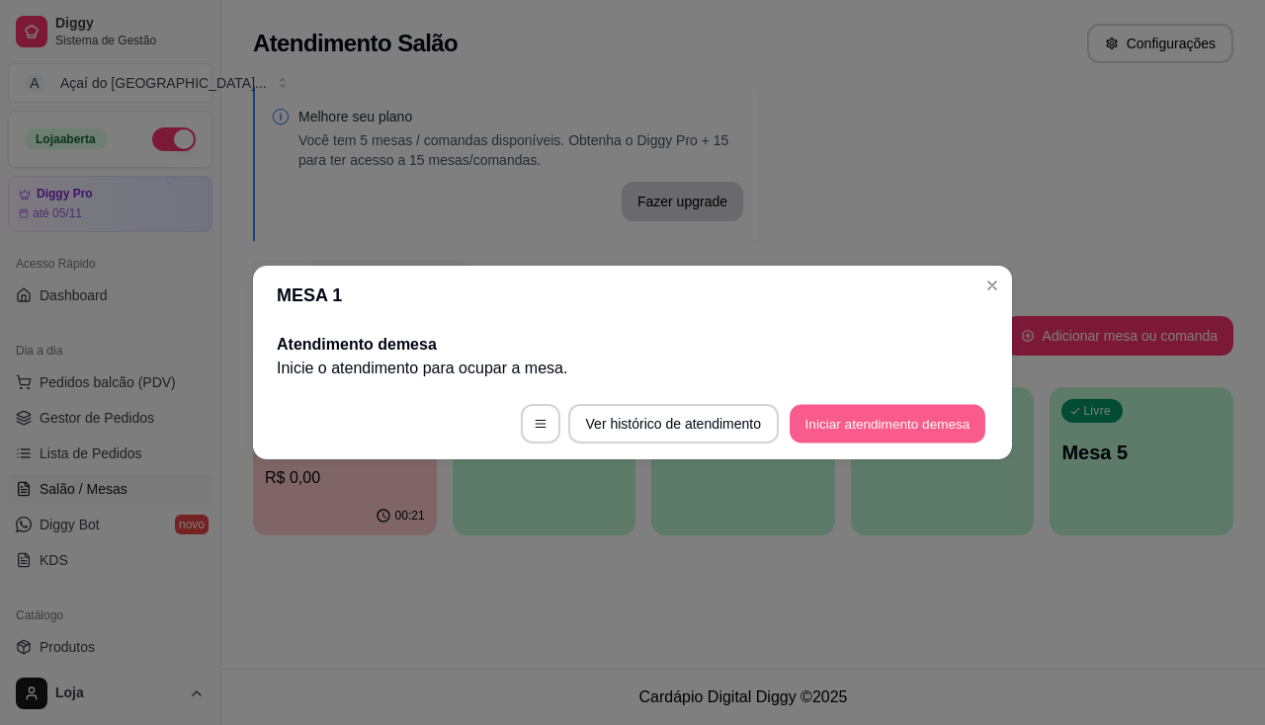
click at [867, 412] on button "Iniciar atendimento de mesa" at bounding box center [888, 424] width 196 height 39
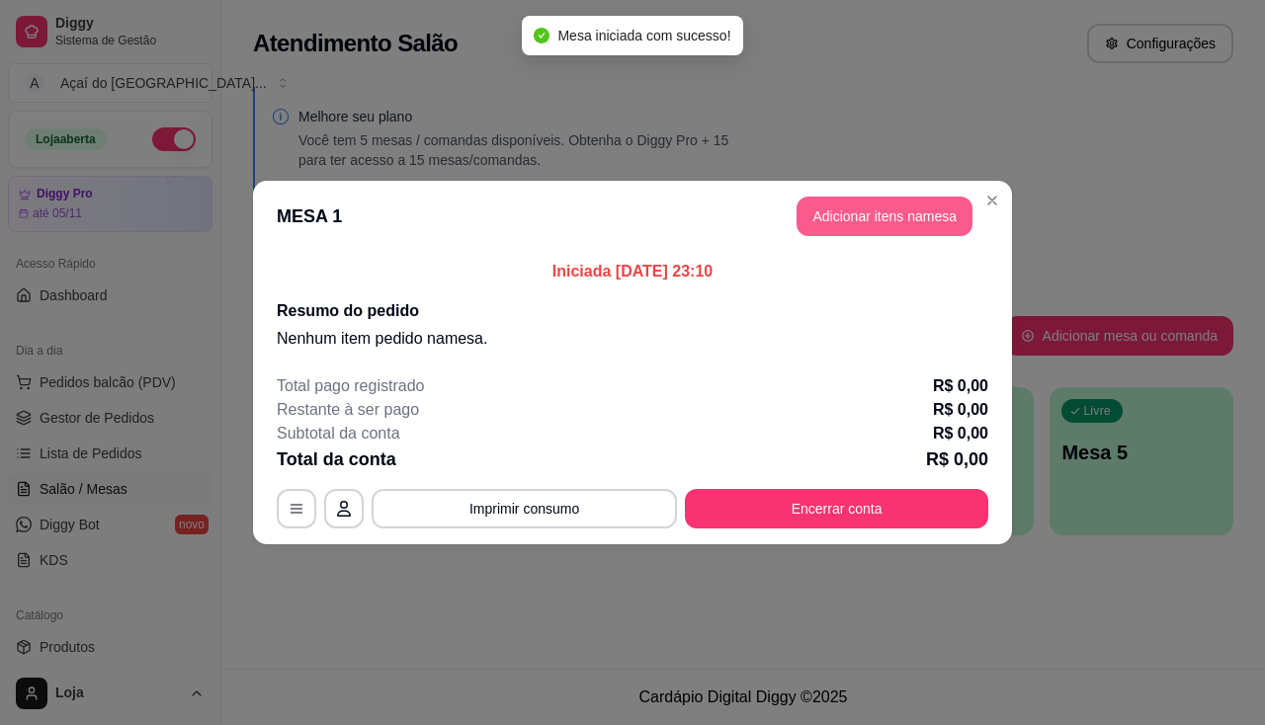
click at [862, 213] on button "Adicionar itens na mesa" at bounding box center [884, 217] width 176 height 40
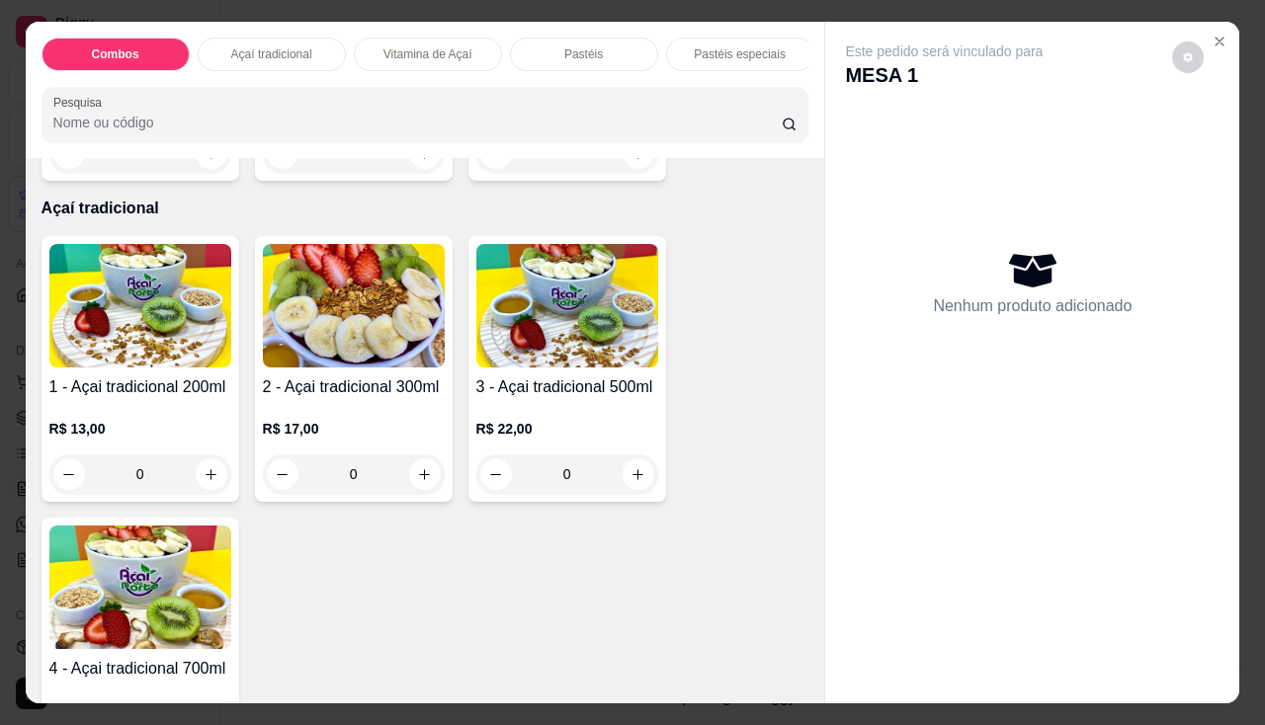
scroll to position [494, 0]
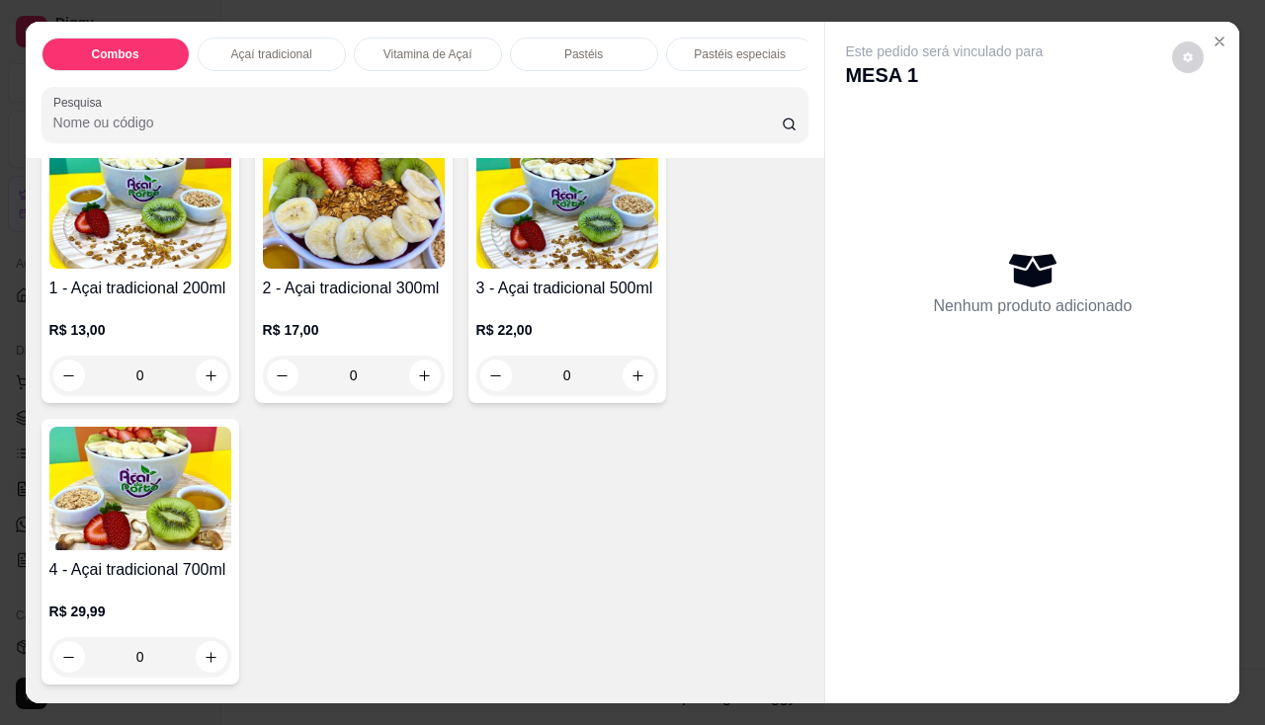
click at [422, 380] on div "0" at bounding box center [354, 376] width 182 height 40
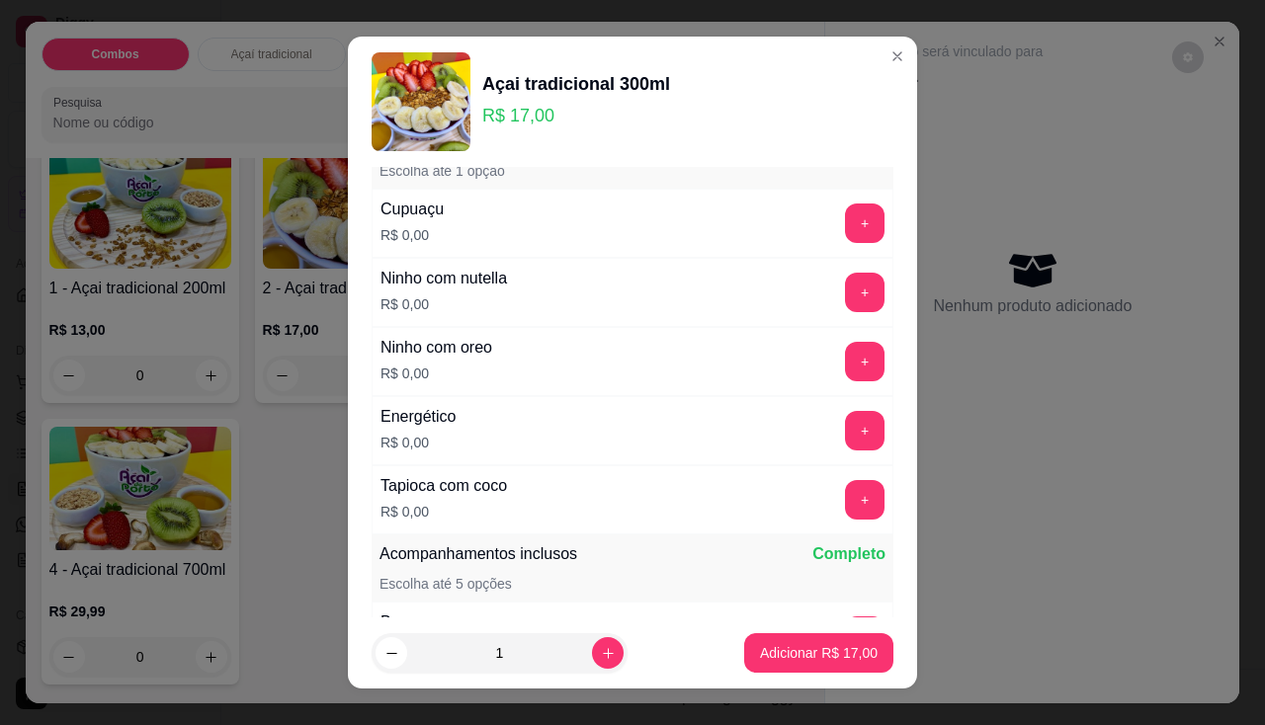
scroll to position [0, 0]
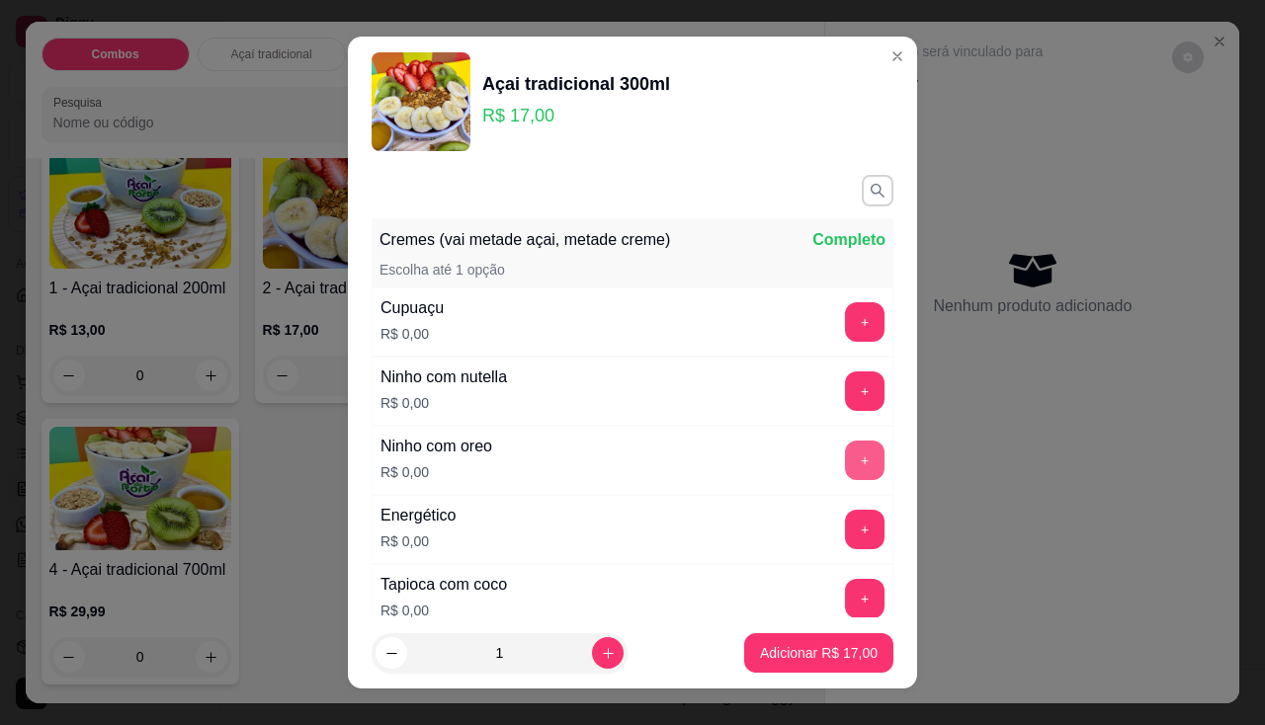
click at [845, 452] on button "+" at bounding box center [865, 461] width 40 height 40
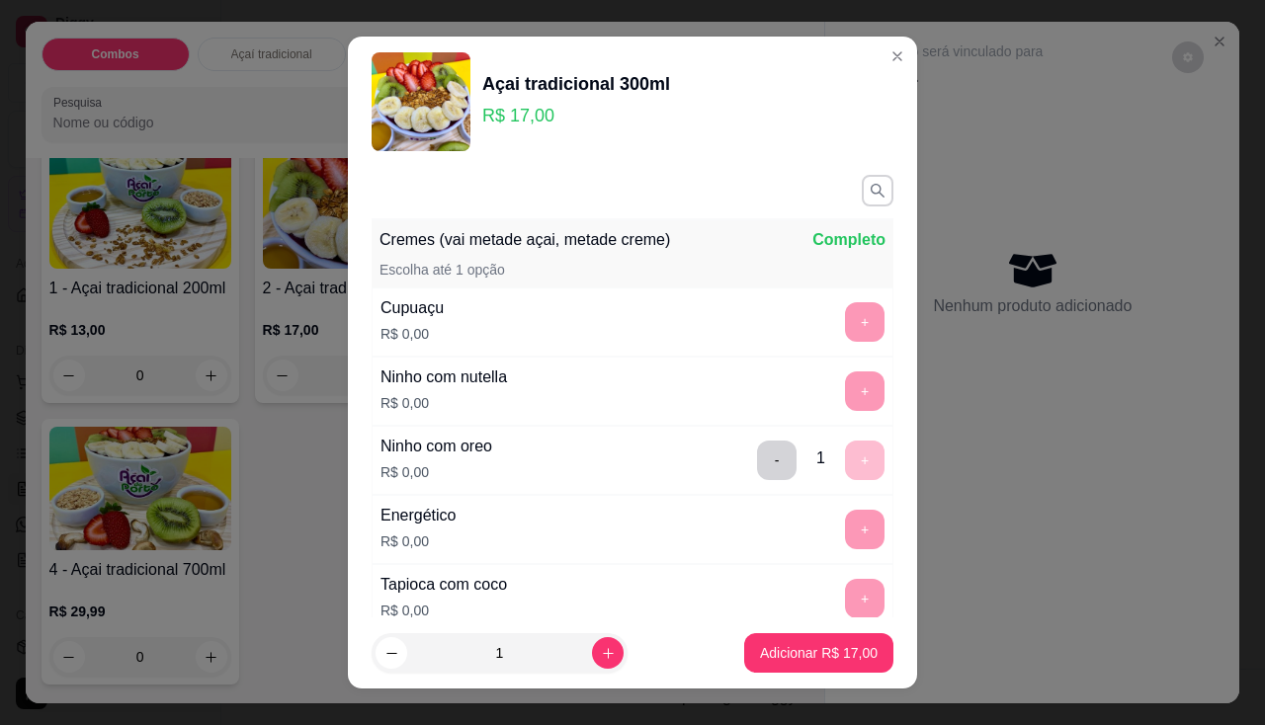
scroll to position [27, 0]
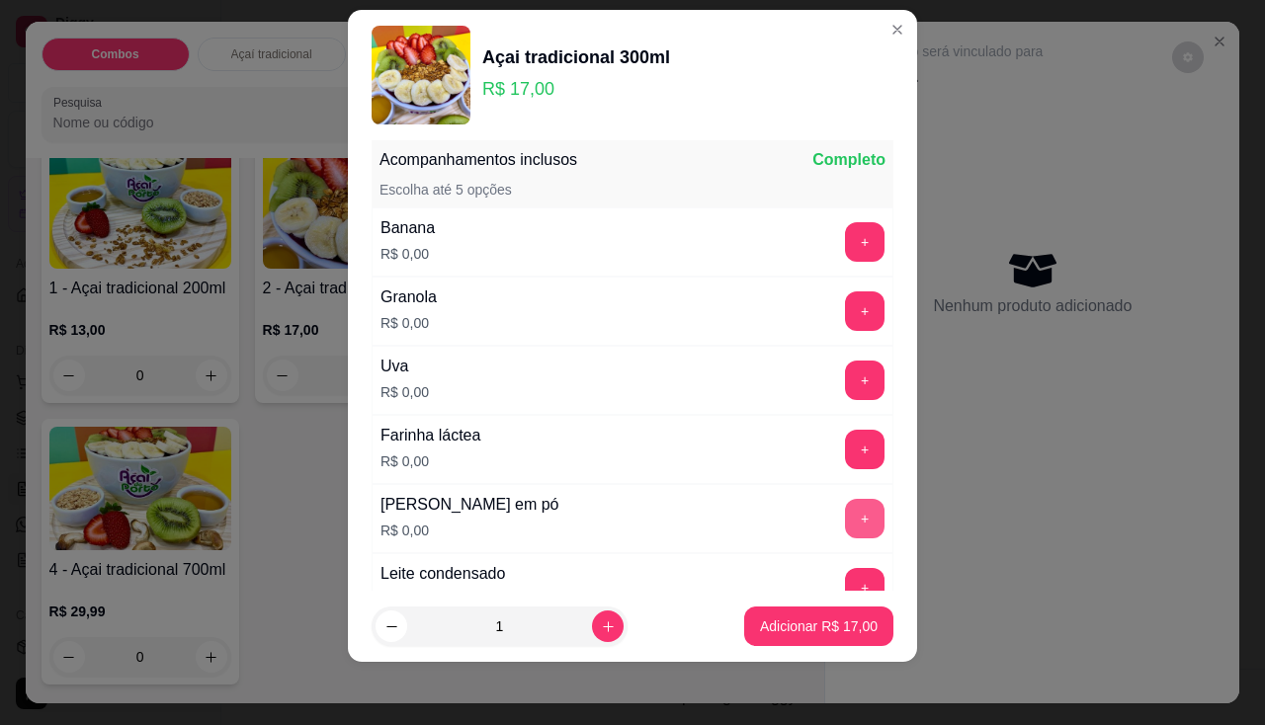
click at [845, 516] on button "+" at bounding box center [865, 519] width 40 height 40
click at [845, 245] on button "+" at bounding box center [865, 242] width 40 height 40
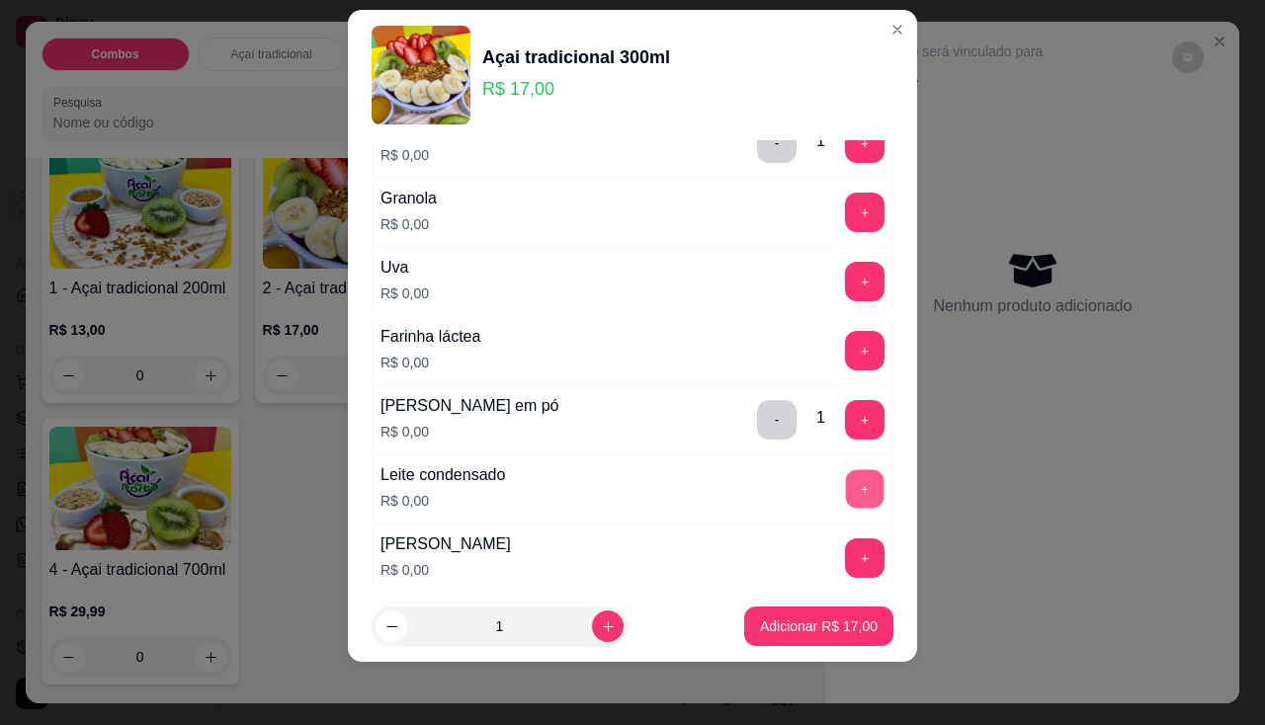
click at [846, 496] on button "+" at bounding box center [865, 488] width 39 height 39
click at [846, 292] on button "+" at bounding box center [865, 281] width 39 height 39
click at [791, 631] on p "Adicionar R$ 17,00" at bounding box center [819, 627] width 115 height 19
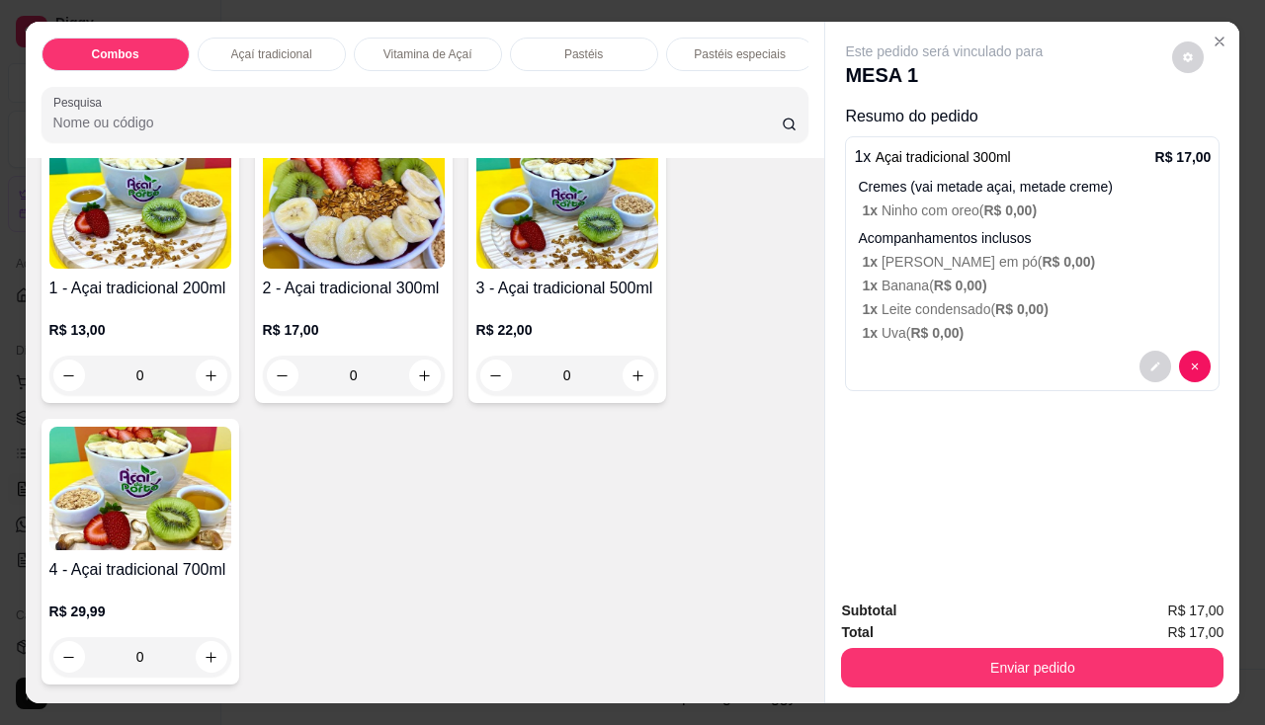
click at [415, 385] on div "0" at bounding box center [354, 376] width 182 height 40
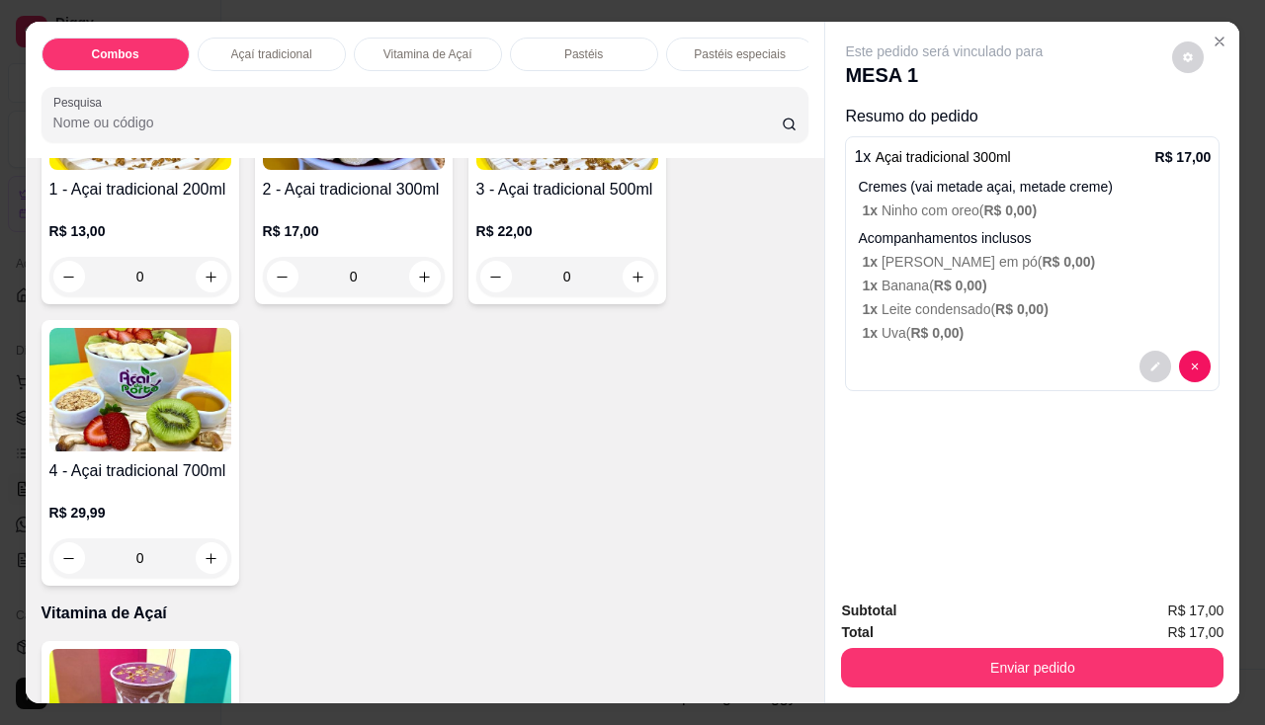
scroll to position [395, 0]
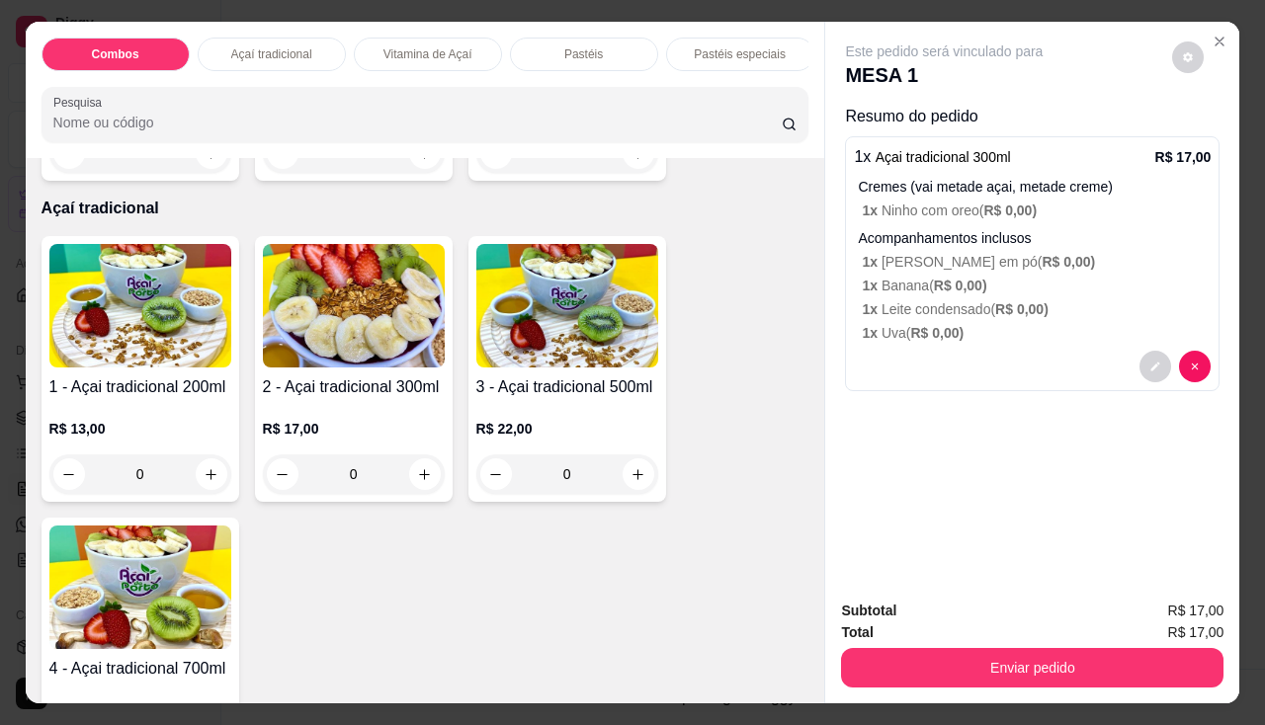
click at [422, 488] on div "0" at bounding box center [354, 475] width 182 height 40
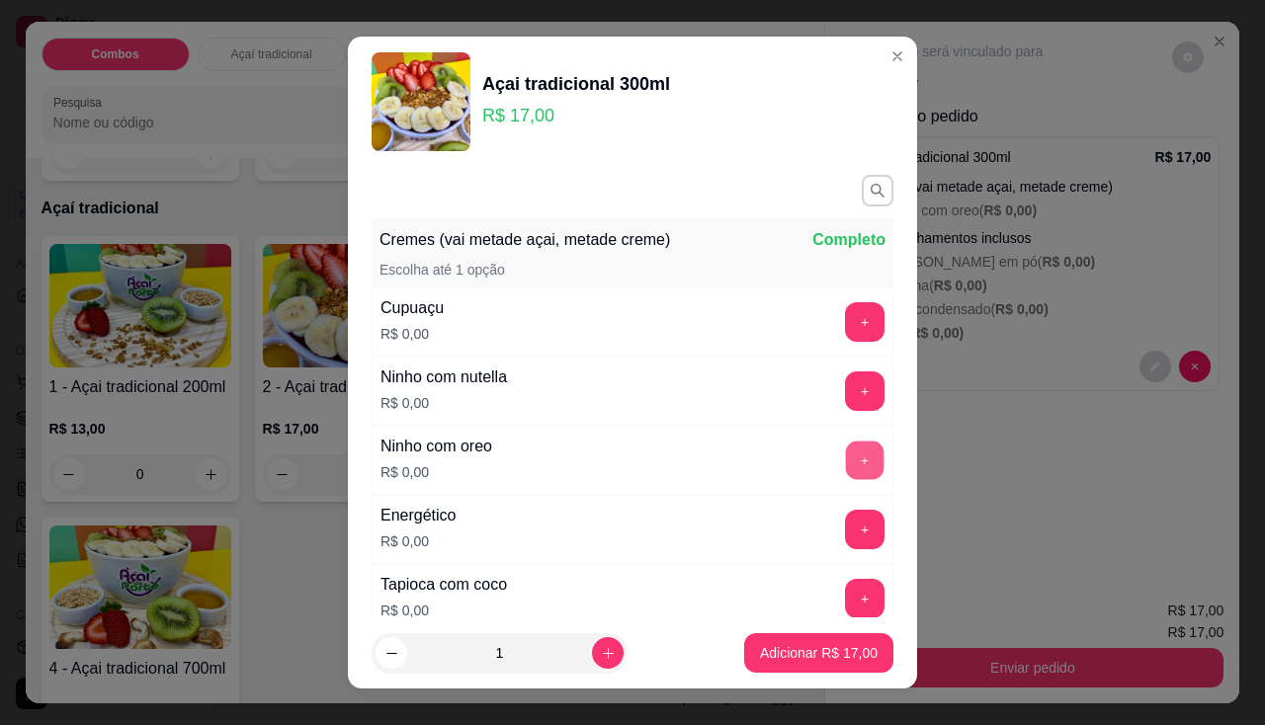
click at [846, 459] on button "+" at bounding box center [865, 460] width 39 height 39
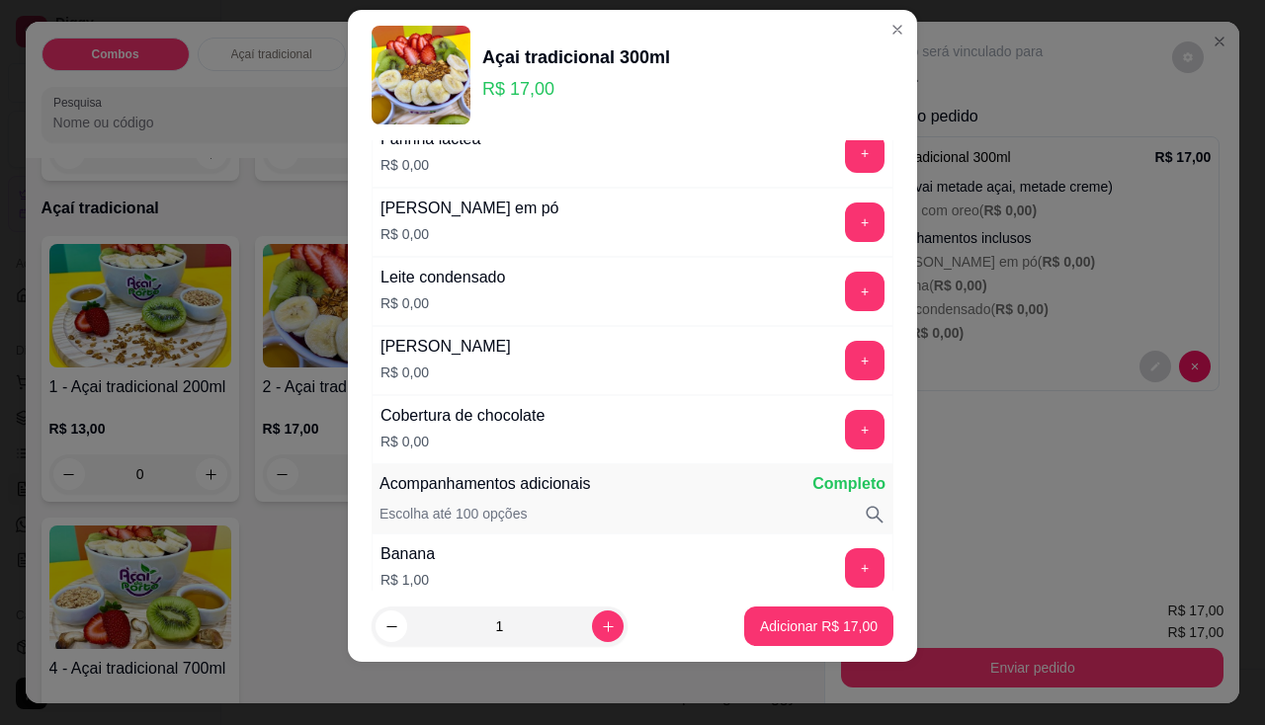
scroll to position [862, 0]
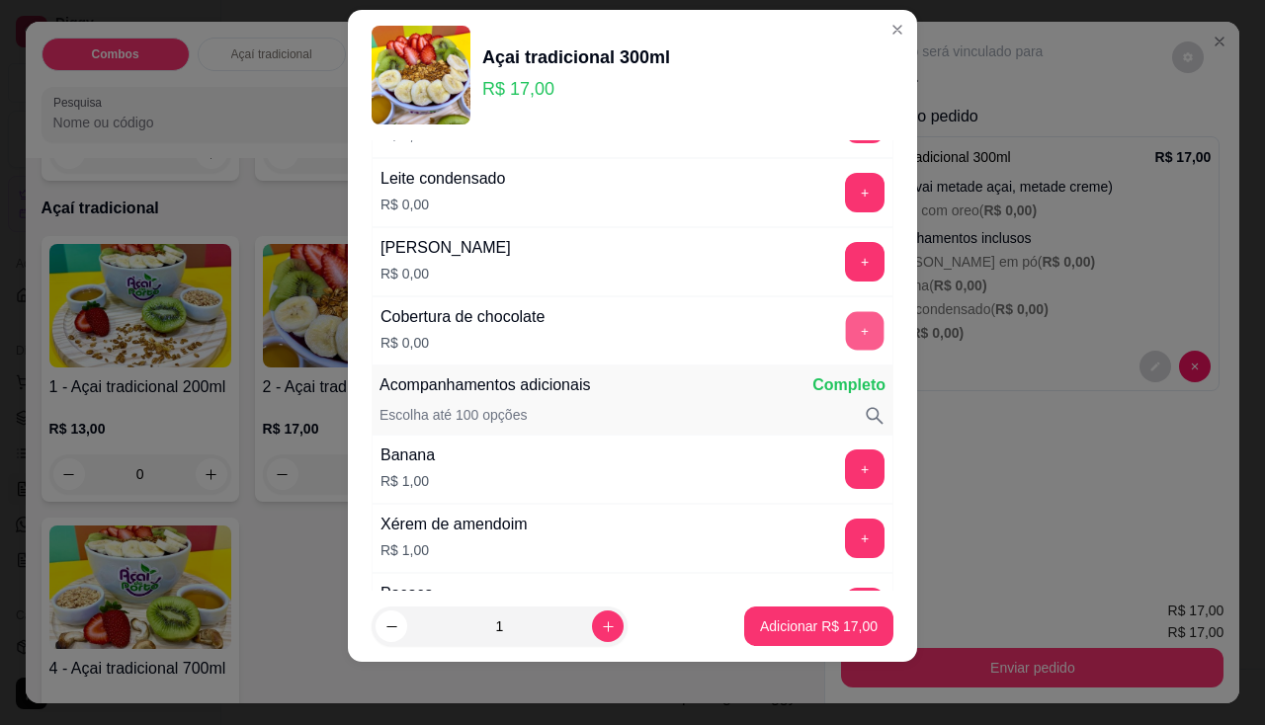
click at [846, 330] on button "+" at bounding box center [865, 330] width 39 height 39
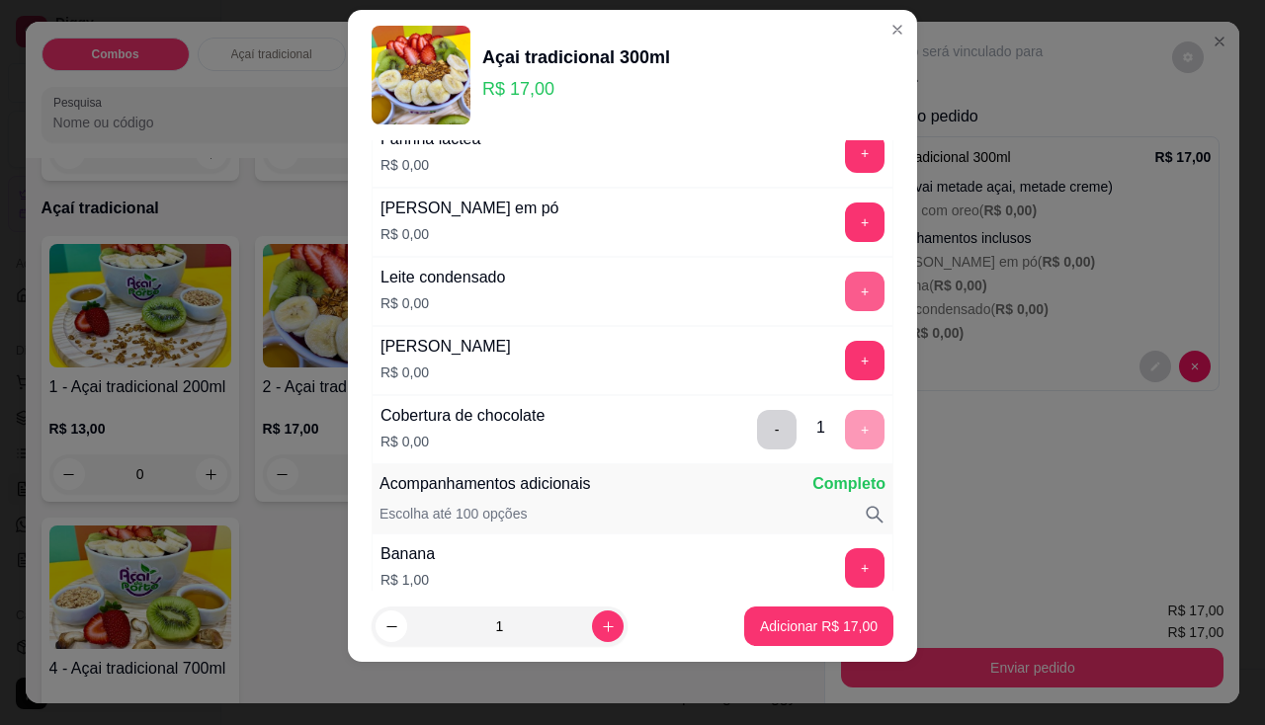
scroll to position [664, 0]
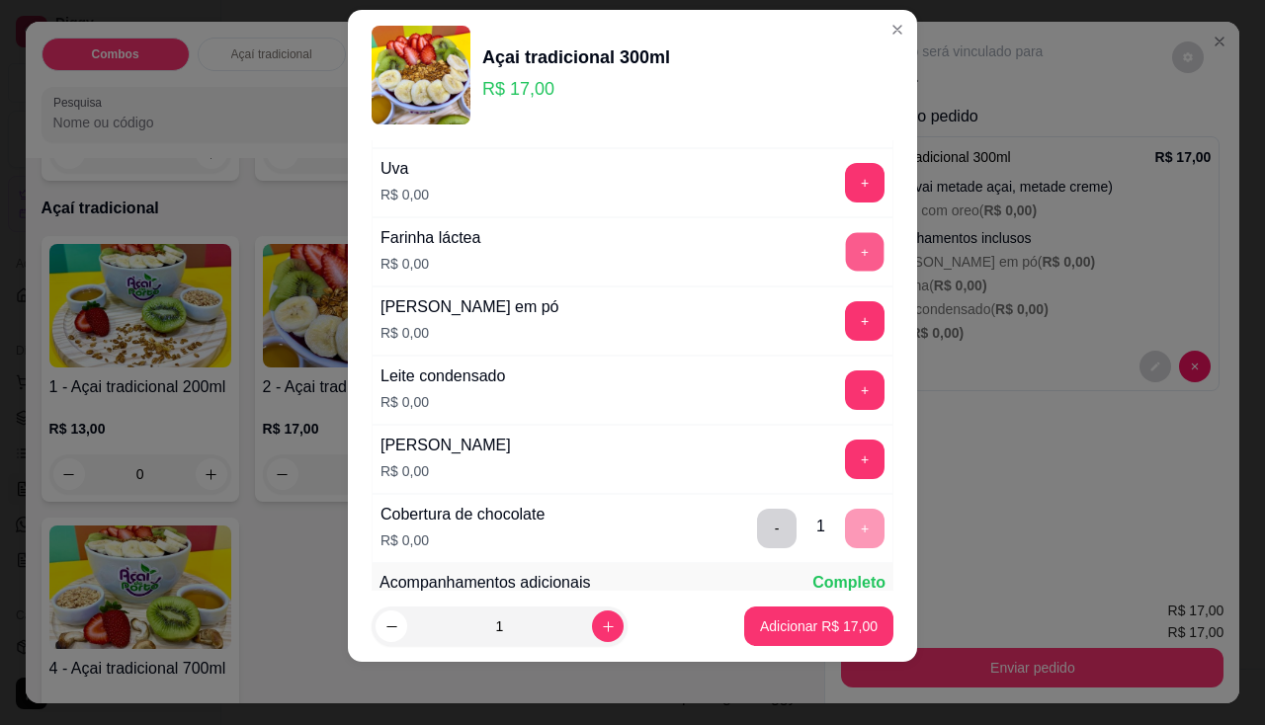
click at [846, 263] on button "+" at bounding box center [865, 251] width 39 height 39
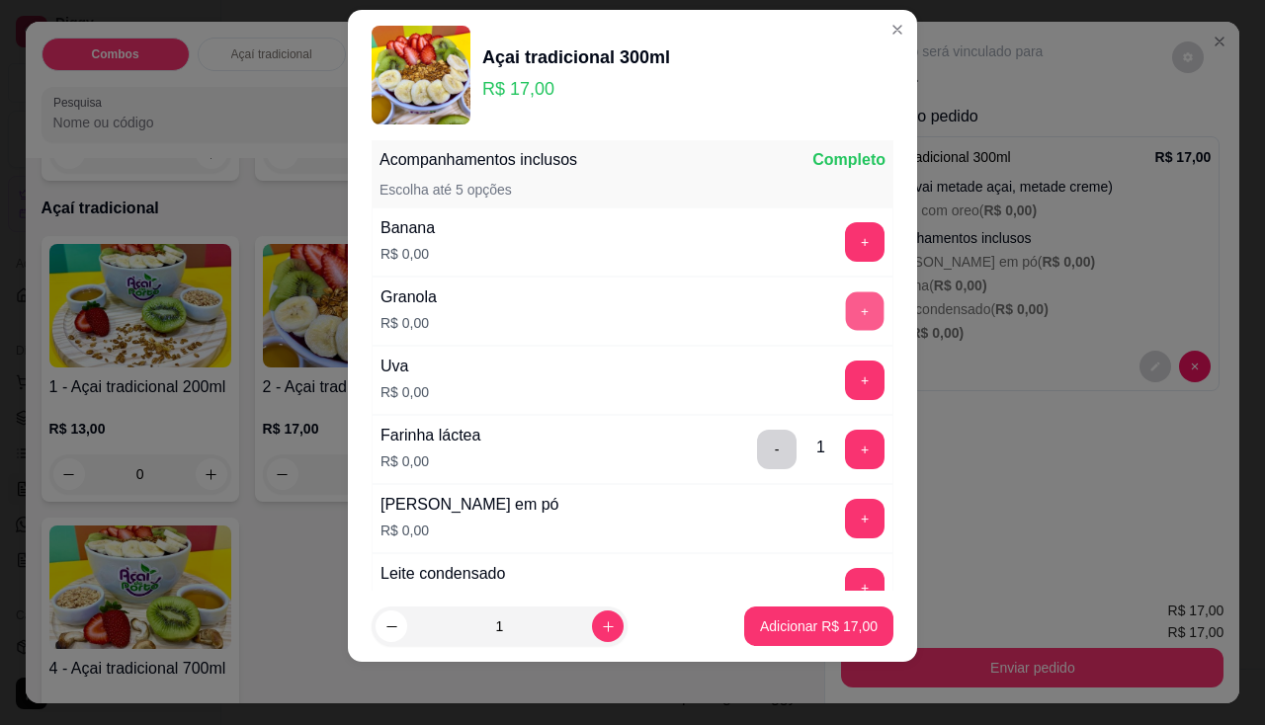
click at [846, 304] on button "+" at bounding box center [865, 311] width 39 height 39
click at [845, 240] on button "+" at bounding box center [865, 242] width 40 height 40
click at [813, 632] on p "Adicionar R$ 17,00" at bounding box center [819, 627] width 118 height 20
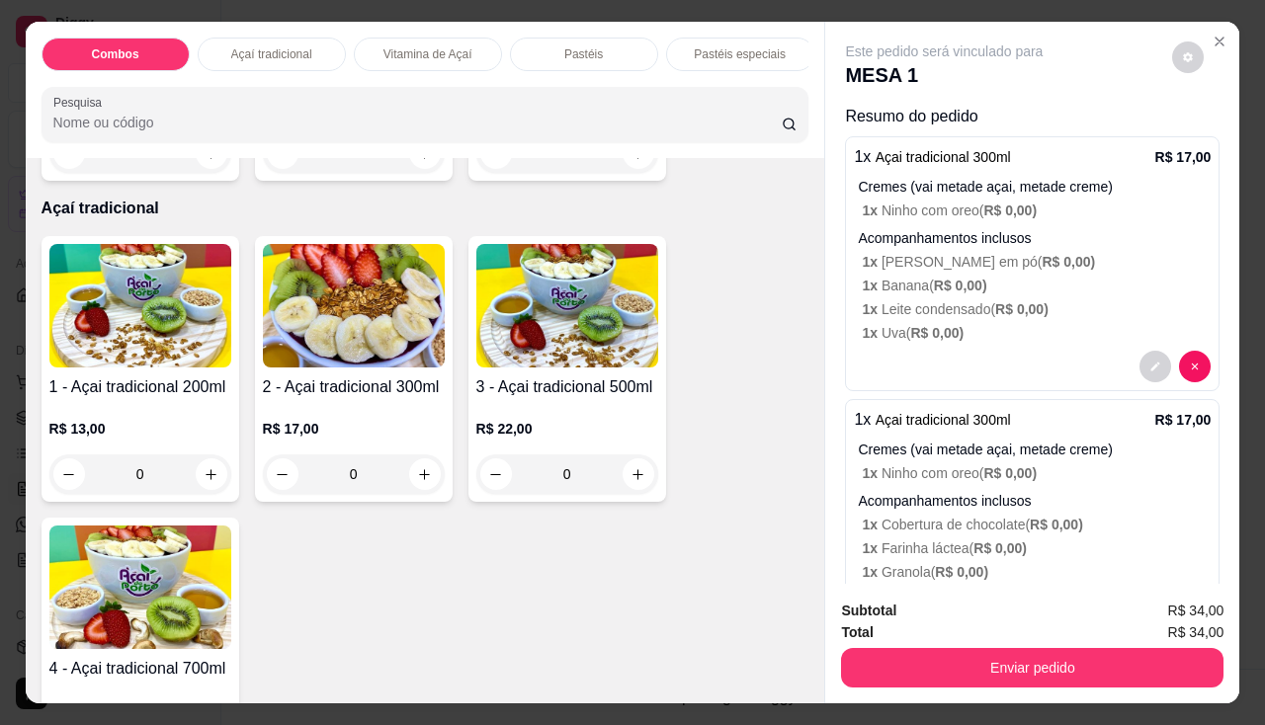
scroll to position [98, 0]
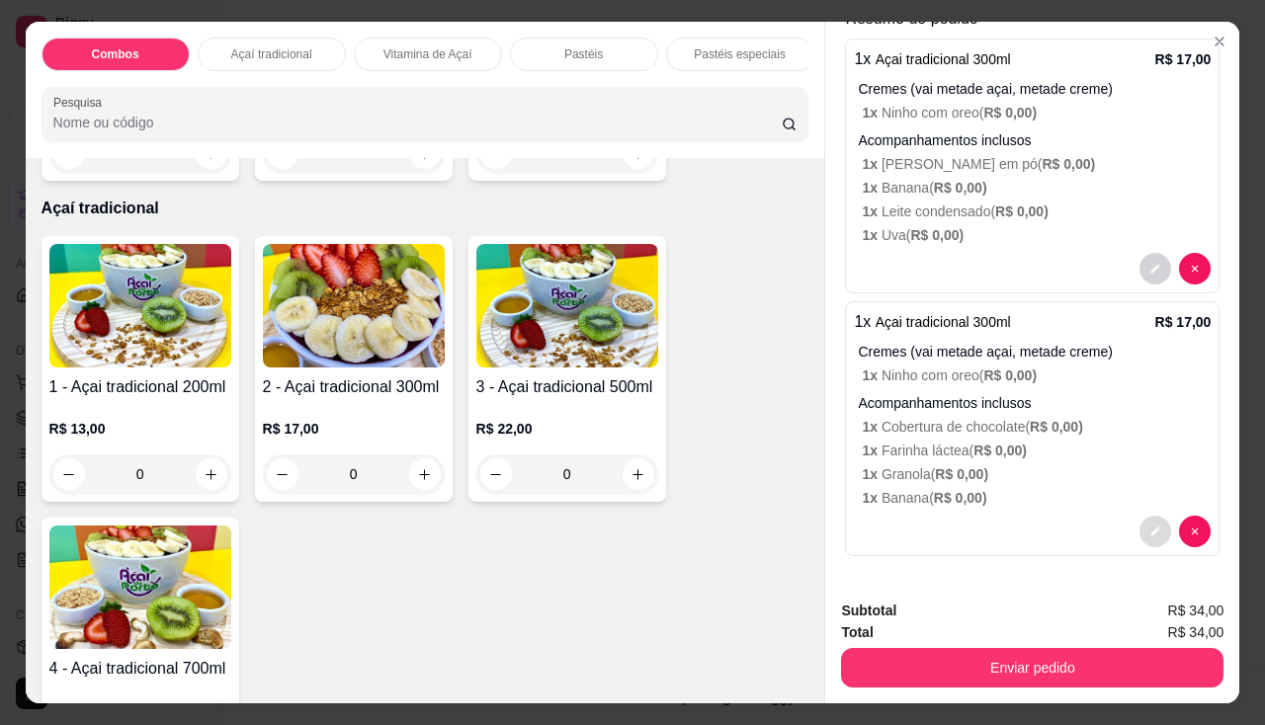
click at [1139, 531] on button "decrease-product-quantity" at bounding box center [1155, 532] width 32 height 32
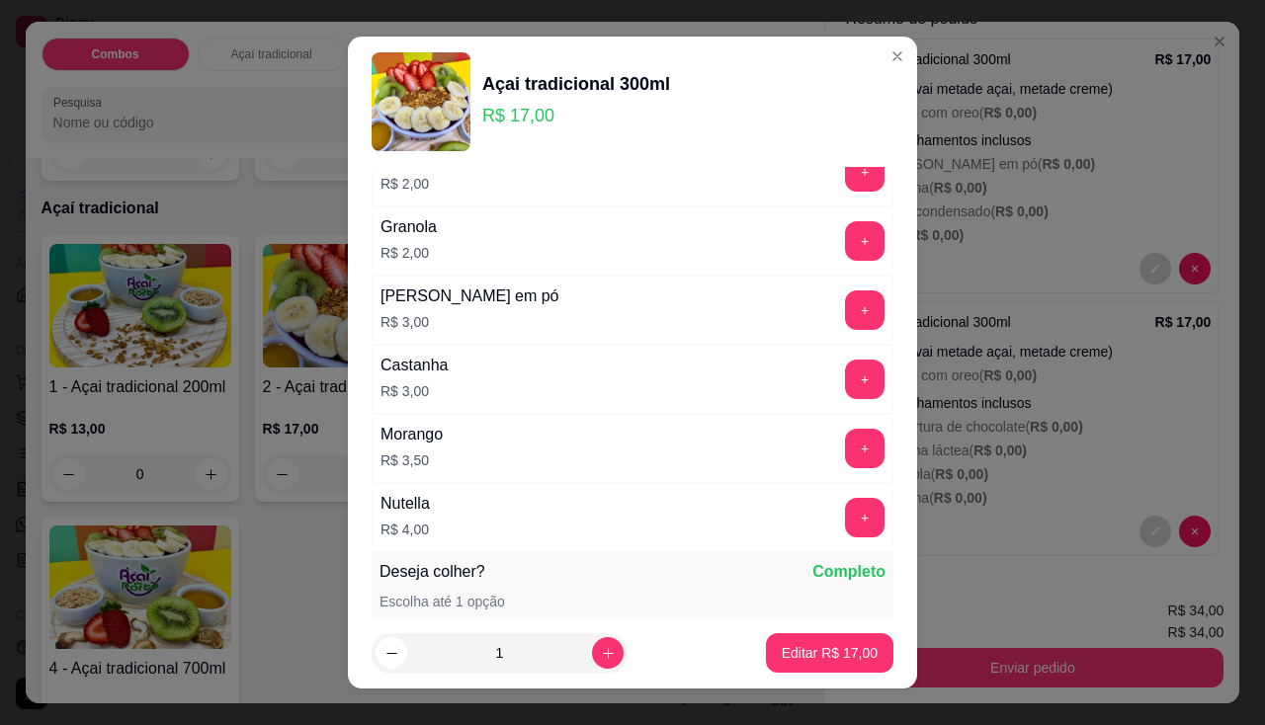
scroll to position [1976, 0]
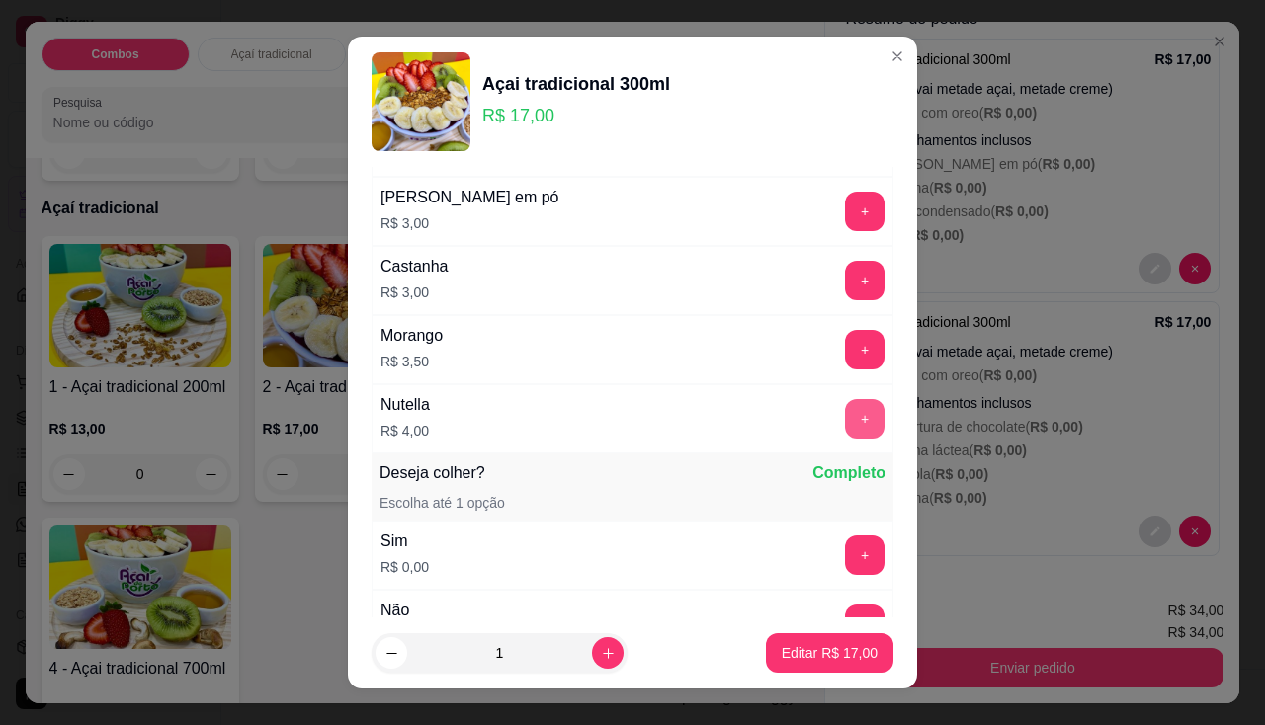
click at [845, 421] on button "+" at bounding box center [865, 419] width 40 height 40
click at [819, 665] on button "Editar R$ 21,00" at bounding box center [830, 653] width 124 height 39
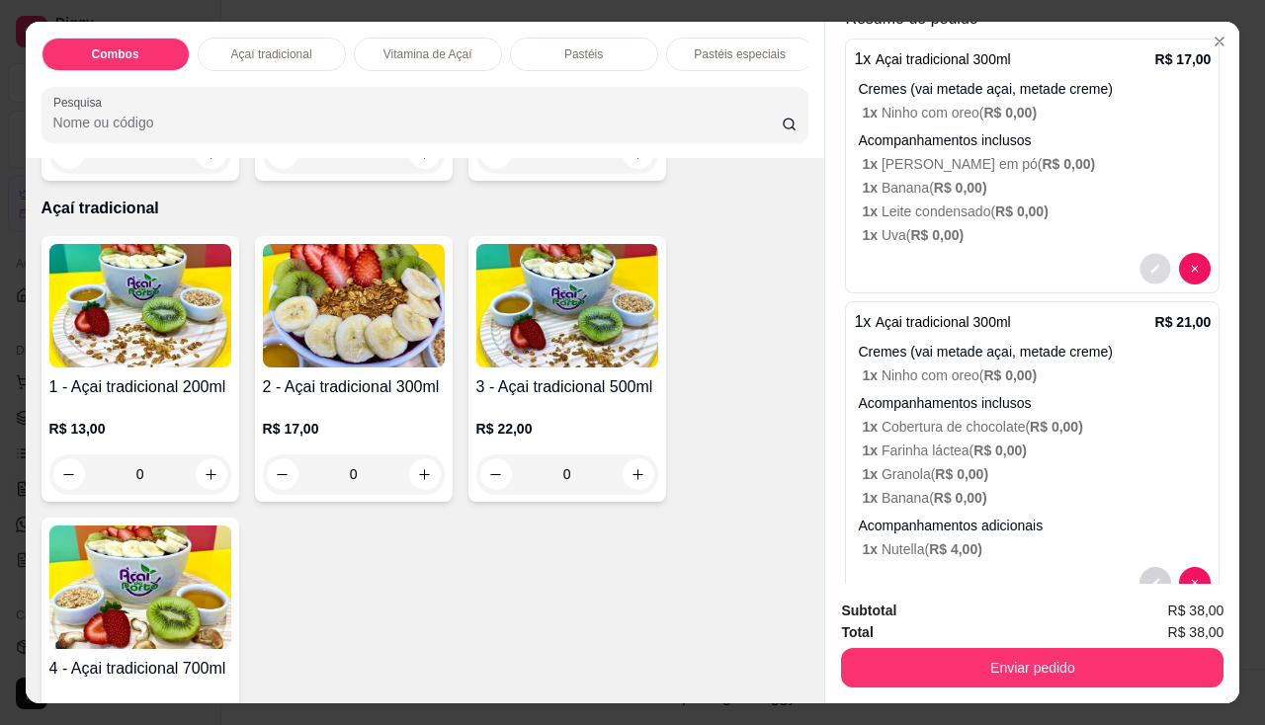
click at [1144, 270] on button "decrease-product-quantity" at bounding box center [1155, 269] width 31 height 31
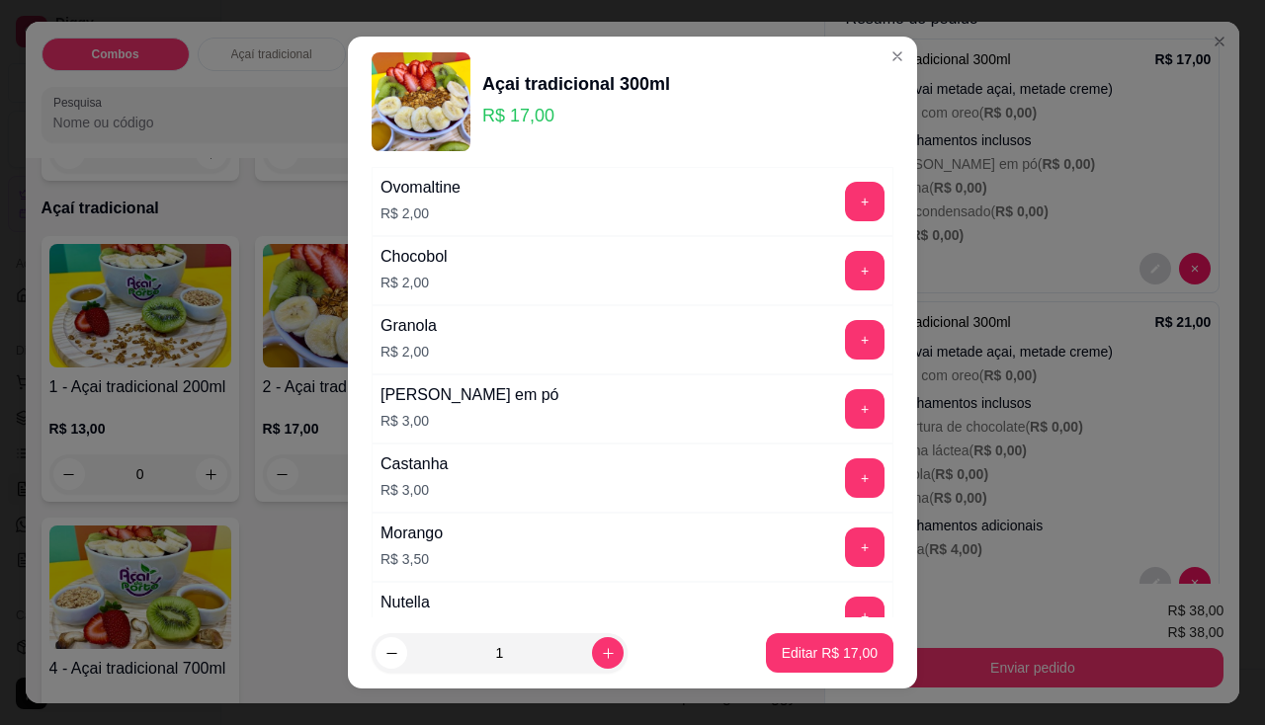
scroll to position [1878, 0]
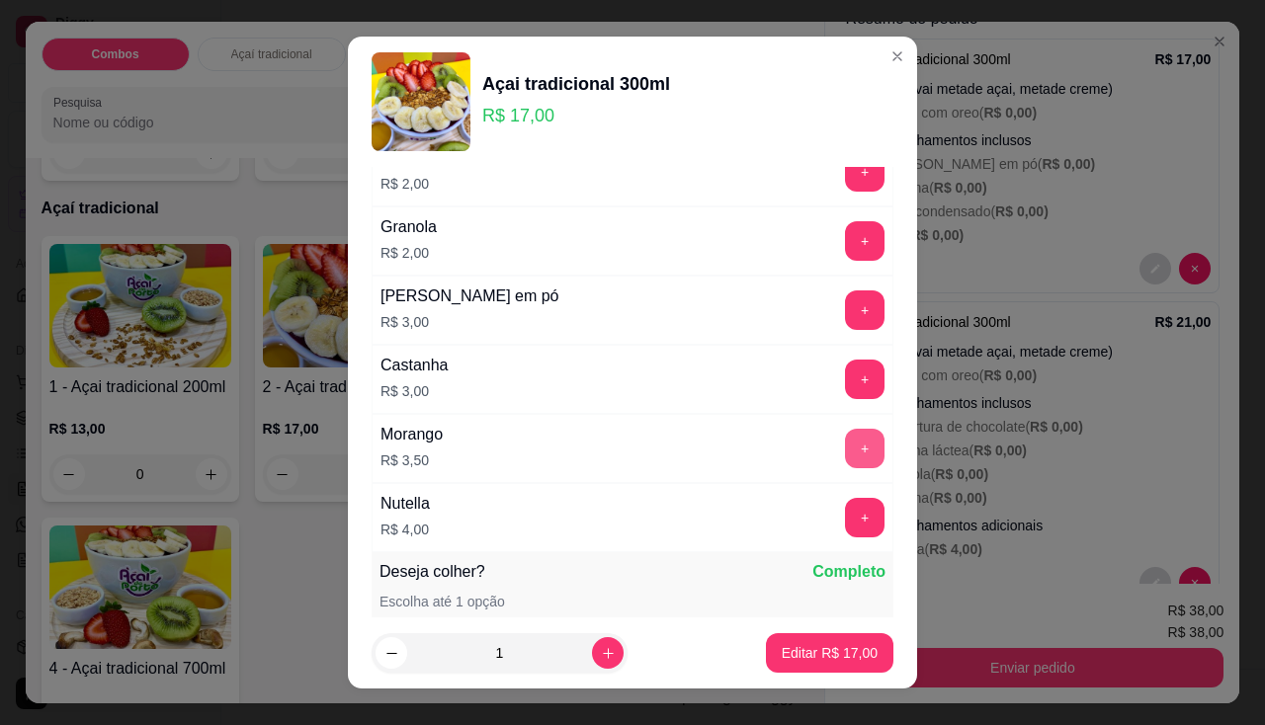
click at [845, 452] on button "+" at bounding box center [865, 449] width 40 height 40
click at [817, 657] on p "Editar R$ 20,50" at bounding box center [829, 653] width 93 height 19
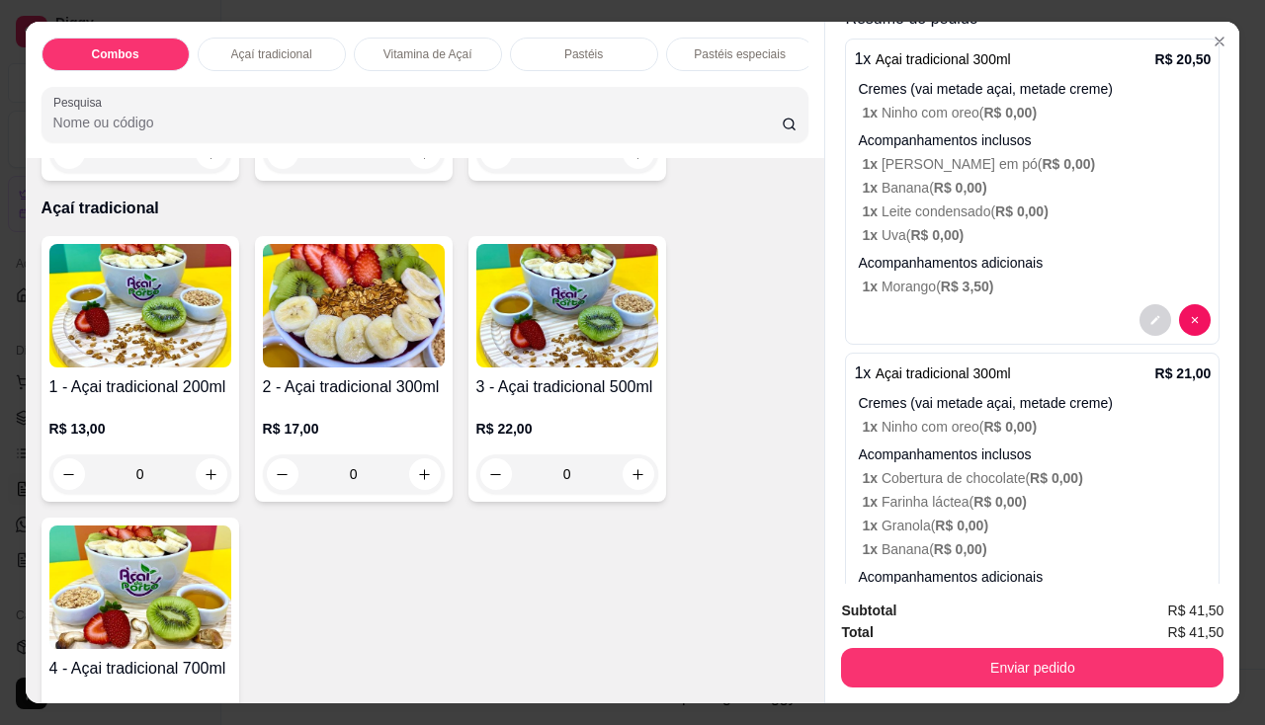
scroll to position [197, 0]
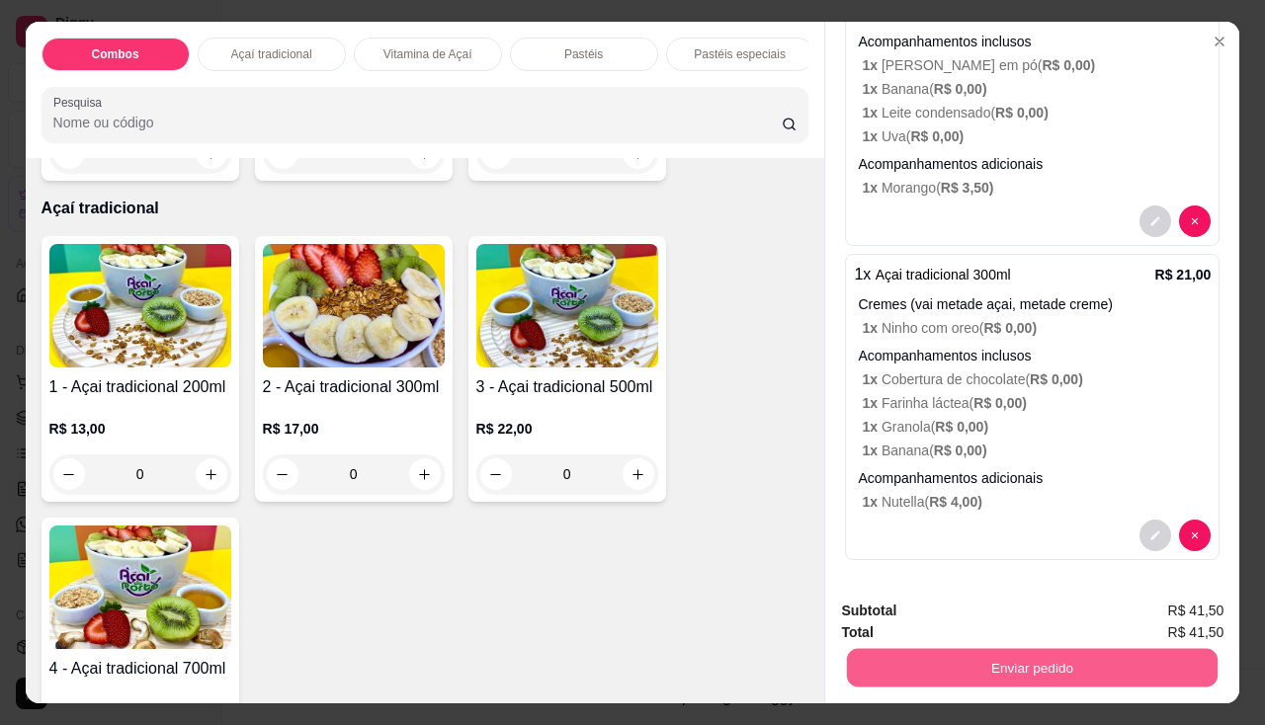
click at [1056, 665] on button "Enviar pedido" at bounding box center [1032, 668] width 371 height 39
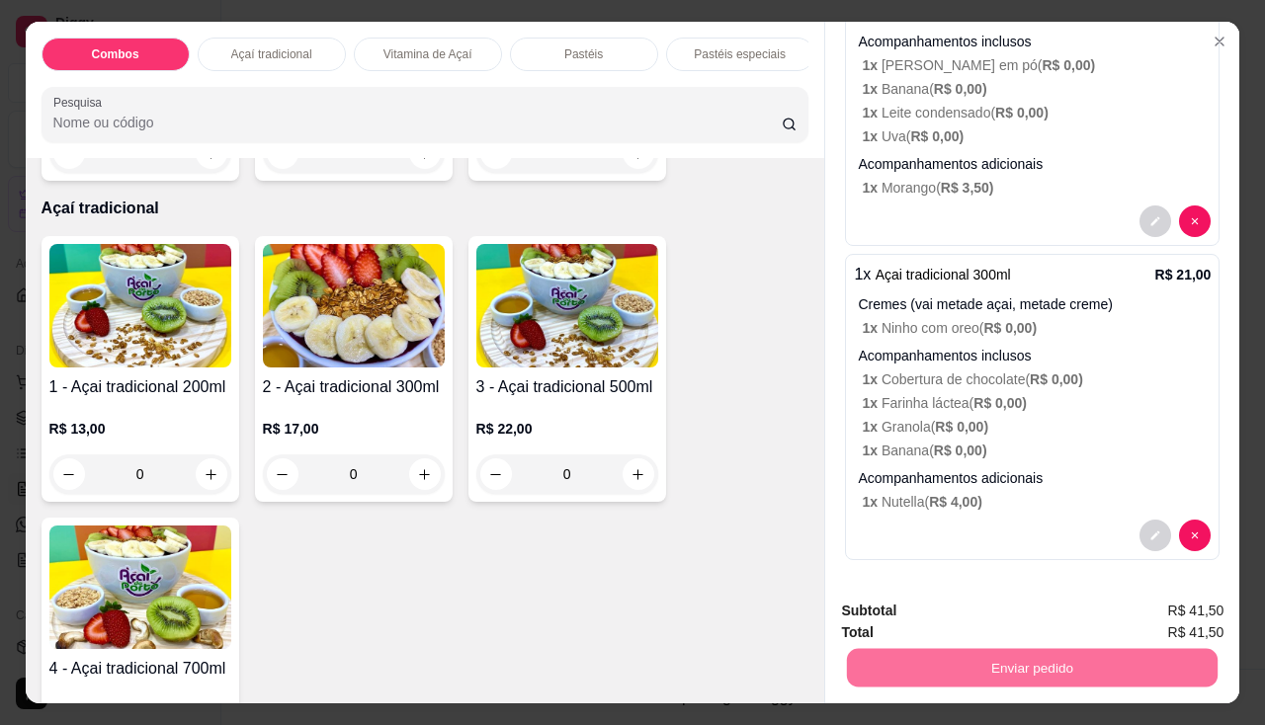
click at [1189, 609] on button "Enviar pedido" at bounding box center [1173, 613] width 112 height 38
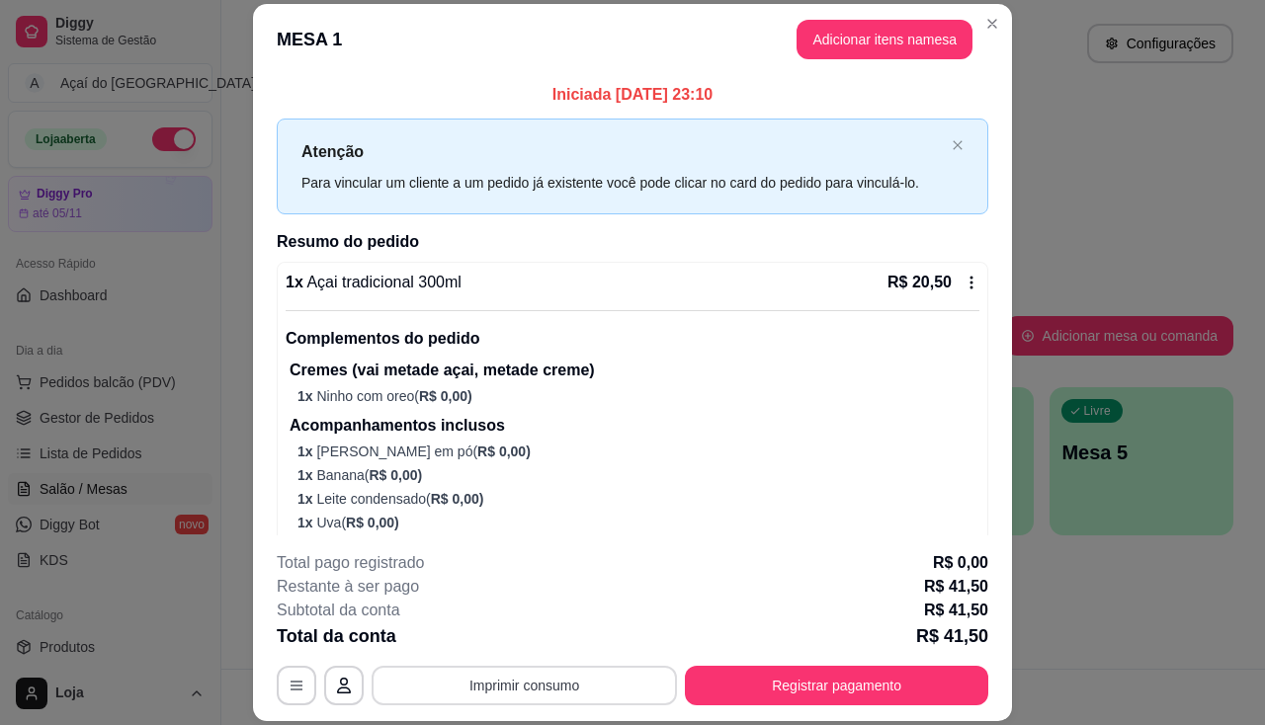
click at [593, 684] on button "Imprimir consumo" at bounding box center [524, 686] width 305 height 40
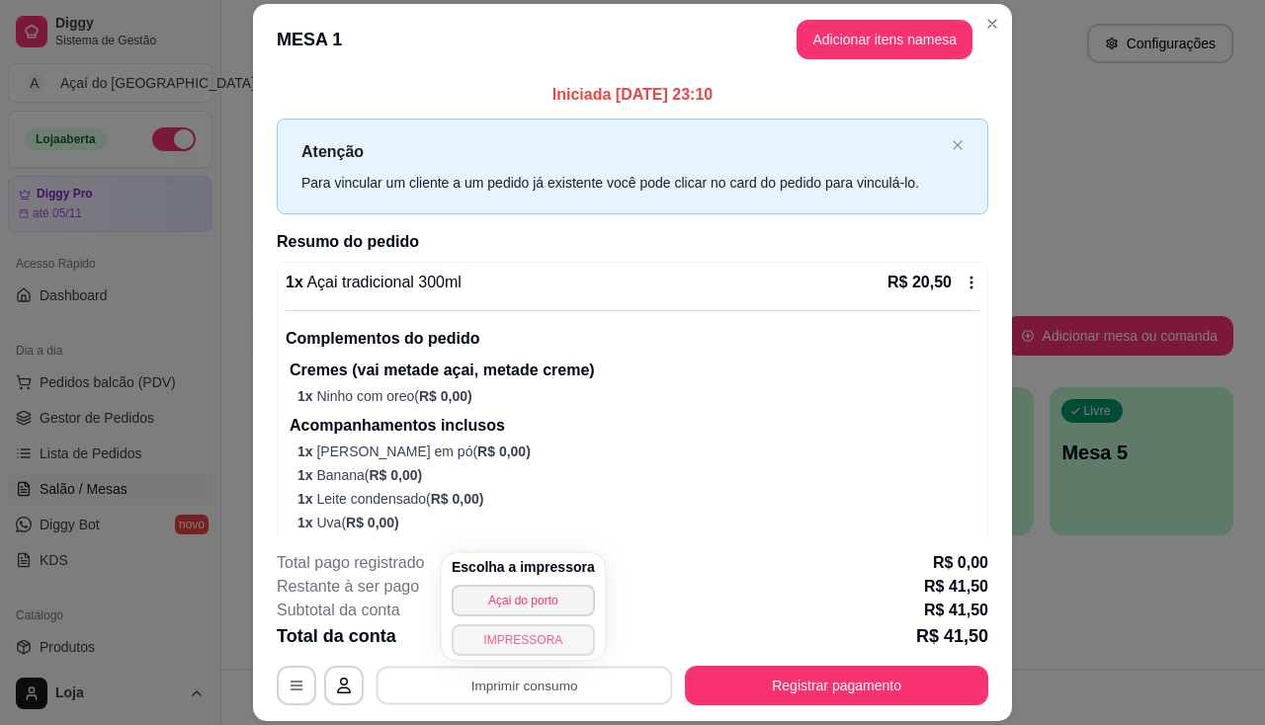
click at [534, 645] on button "IMPRESSORA" at bounding box center [523, 641] width 143 height 32
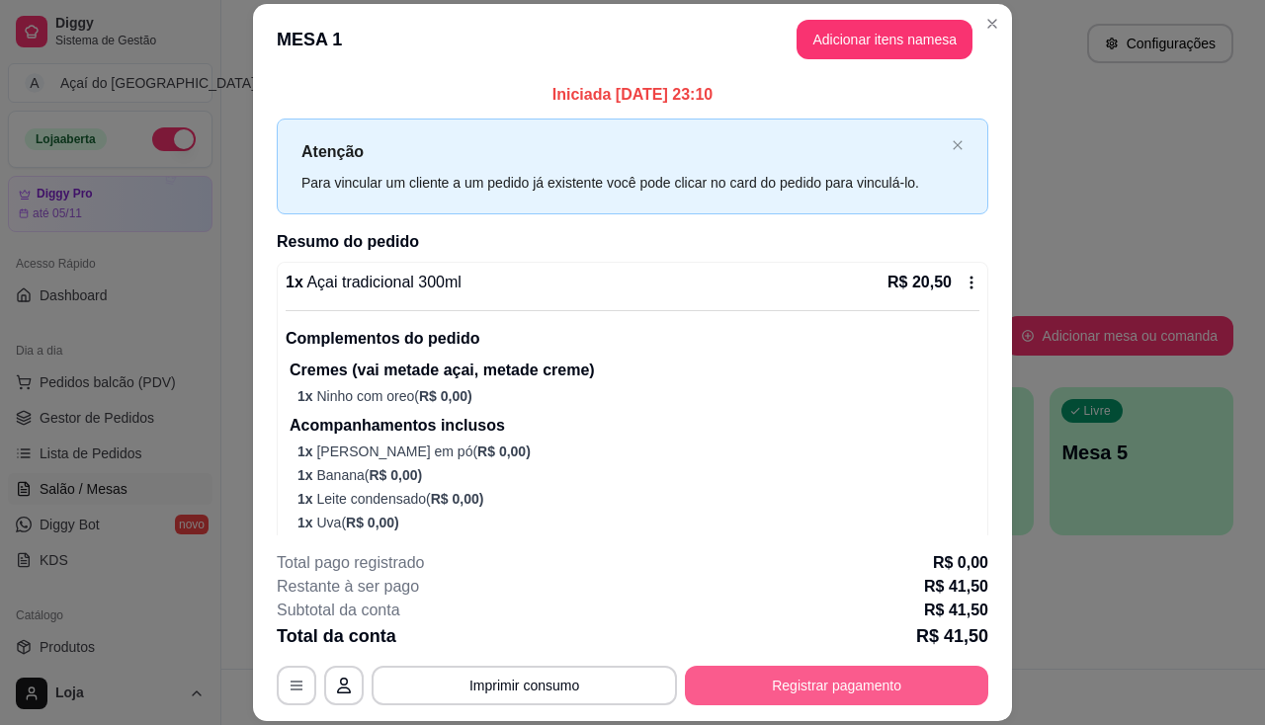
click at [886, 672] on button "Registrar pagamento" at bounding box center [836, 686] width 303 height 40
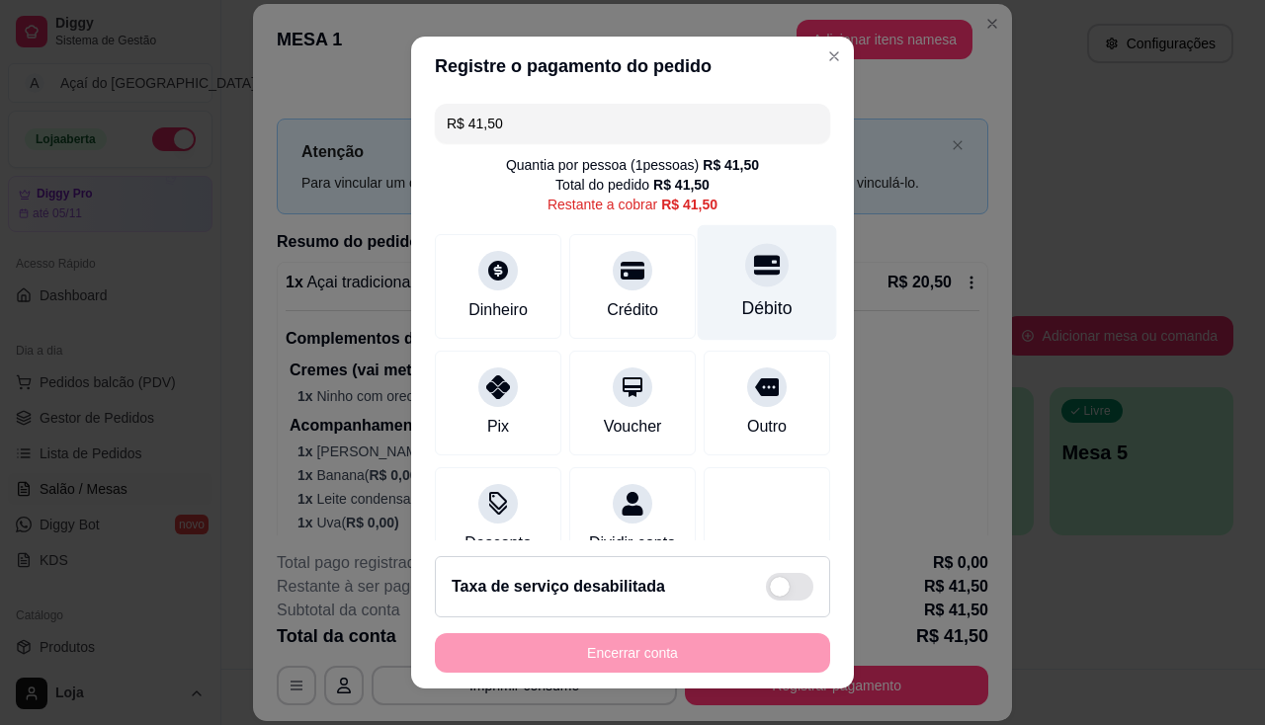
click at [758, 292] on div "Débito" at bounding box center [767, 282] width 139 height 116
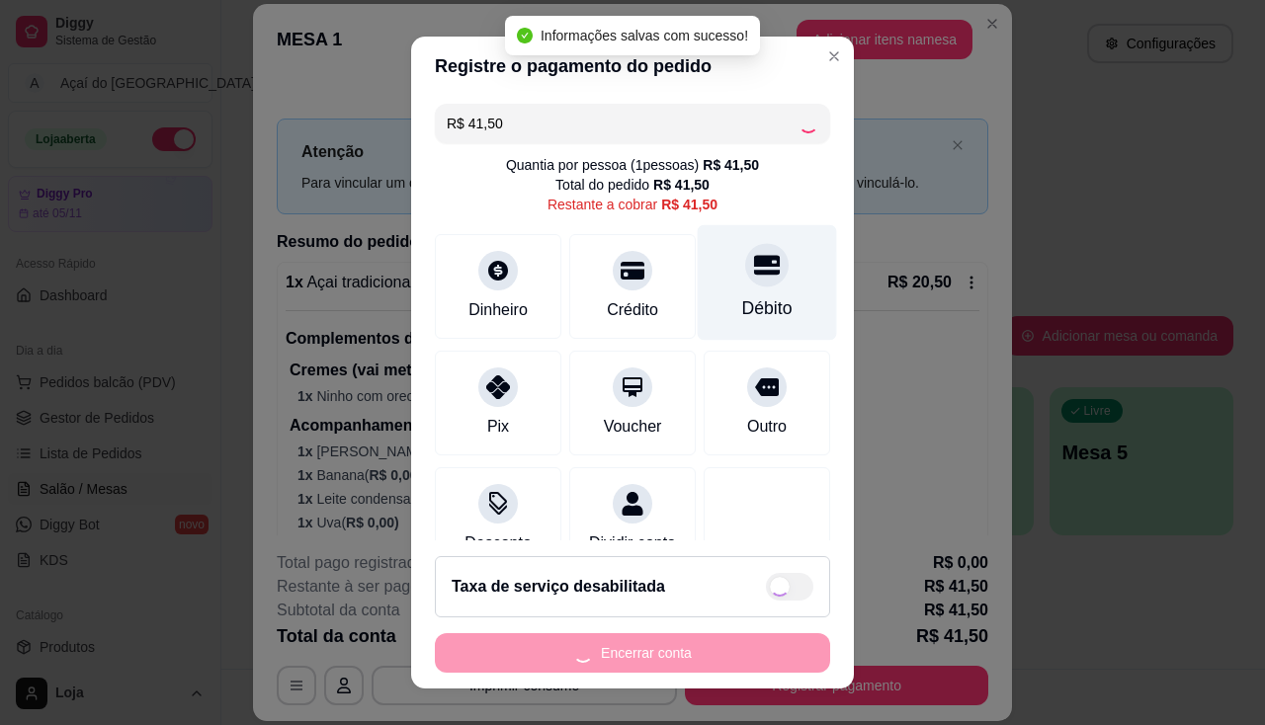
type input "R$ 0,00"
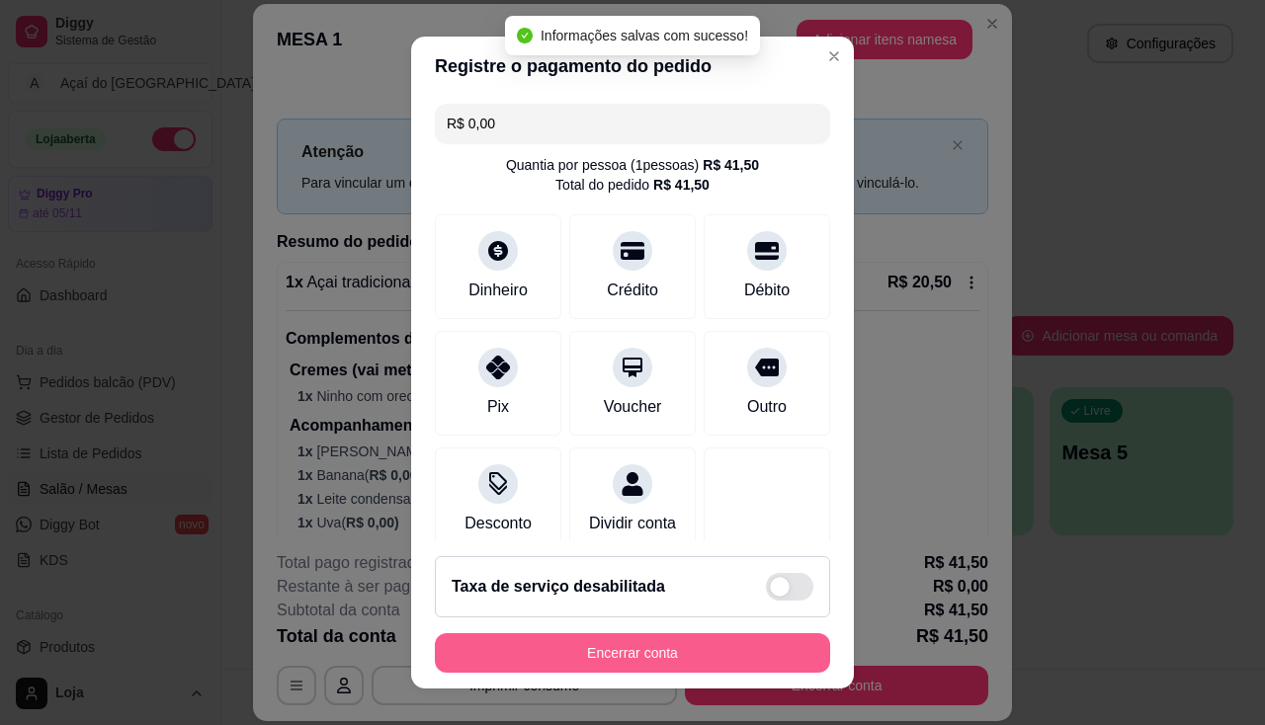
click at [708, 640] on button "Encerrar conta" at bounding box center [632, 653] width 395 height 40
